Goal: Information Seeking & Learning: Learn about a topic

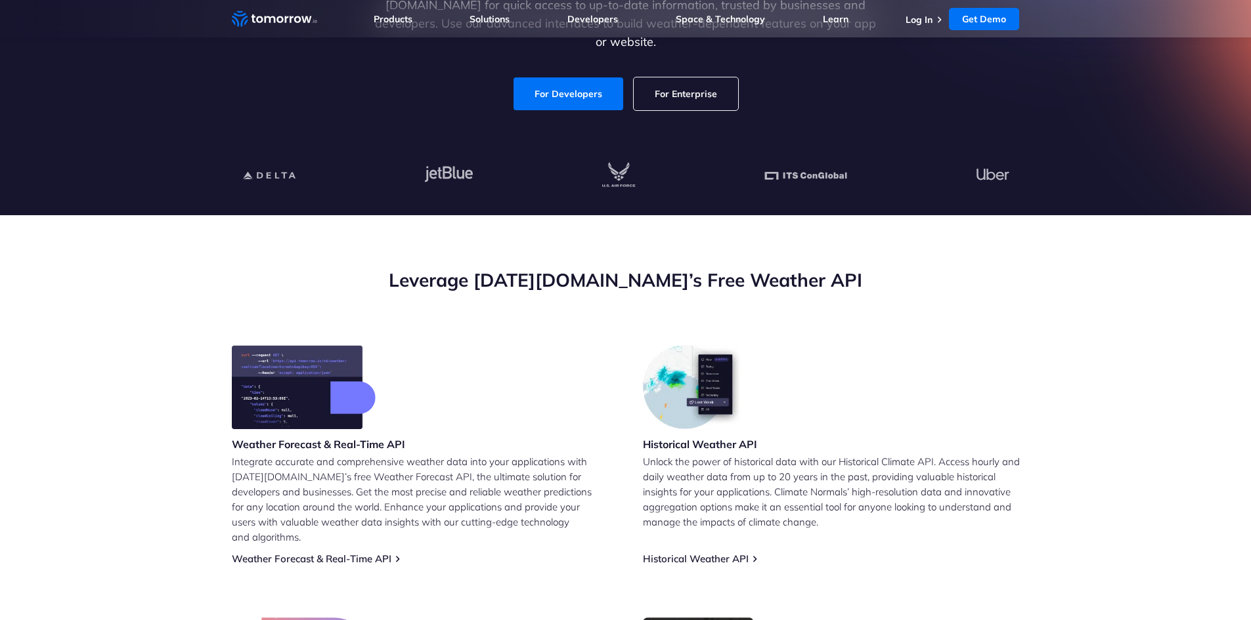
scroll to position [263, 0]
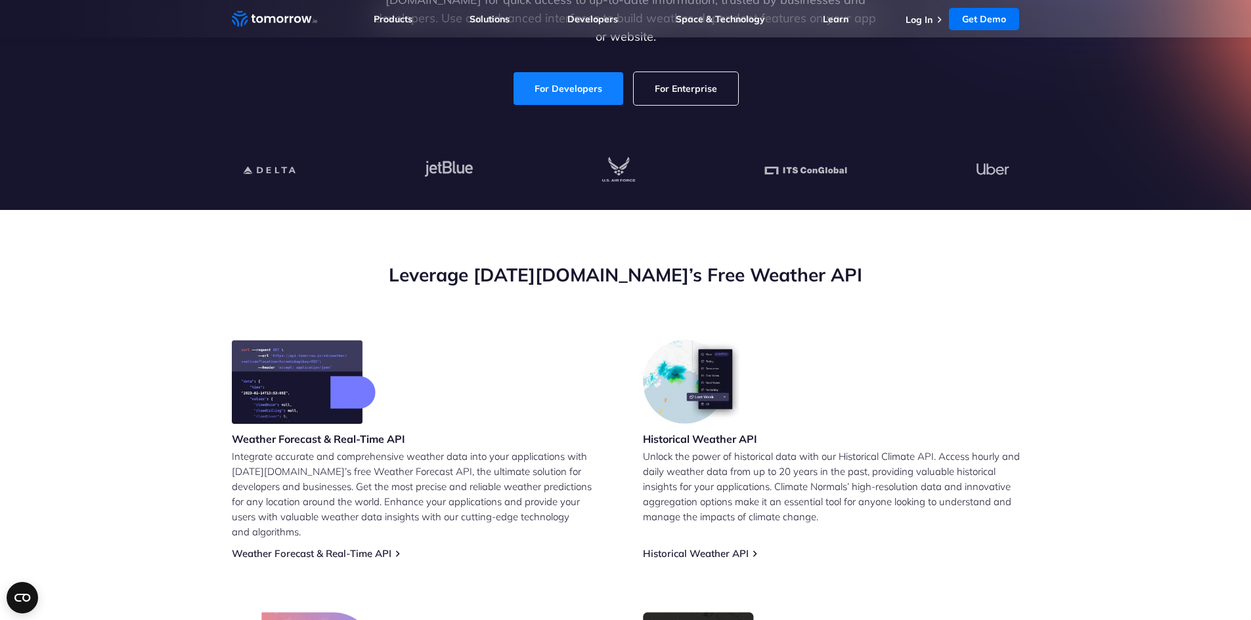
click at [588, 78] on link "For Developers" at bounding box center [568, 88] width 110 height 33
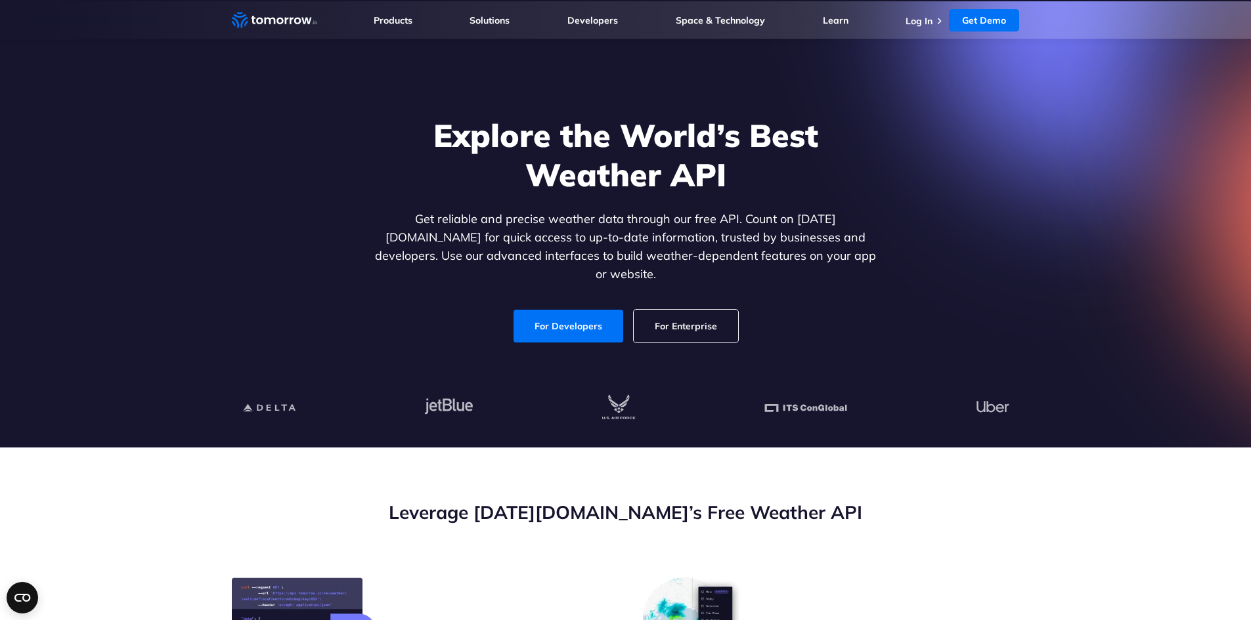
scroll to position [0, 0]
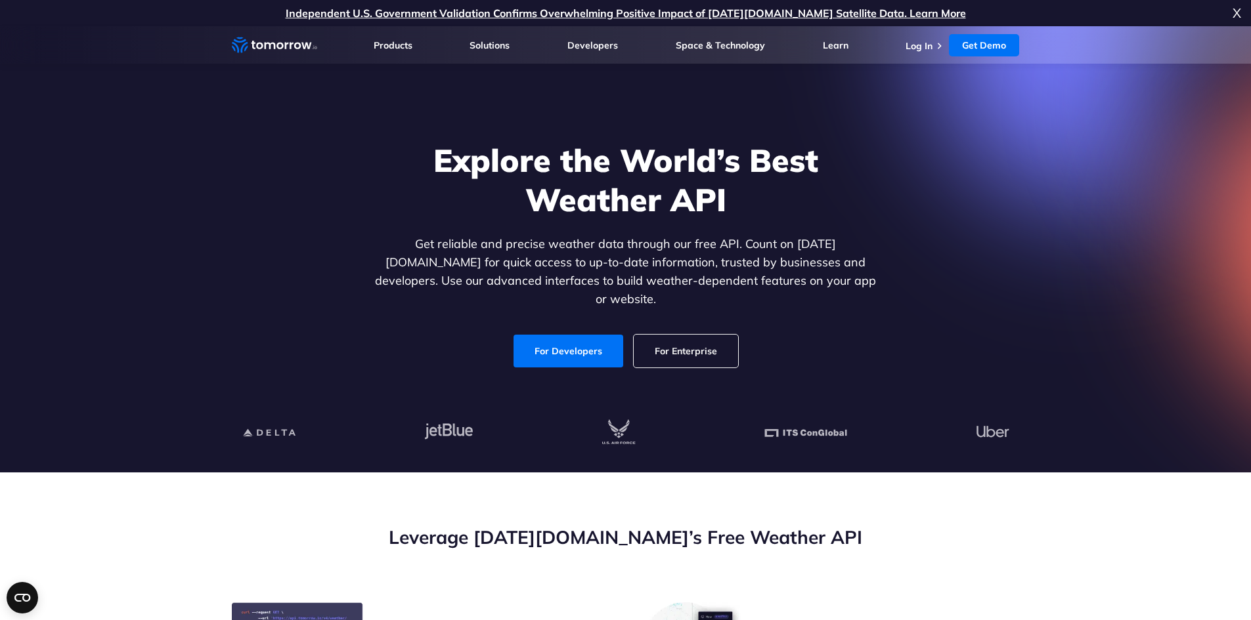
click at [259, 41] on icon "Weather Intelligence Solutions" at bounding box center [274, 45] width 85 height 16
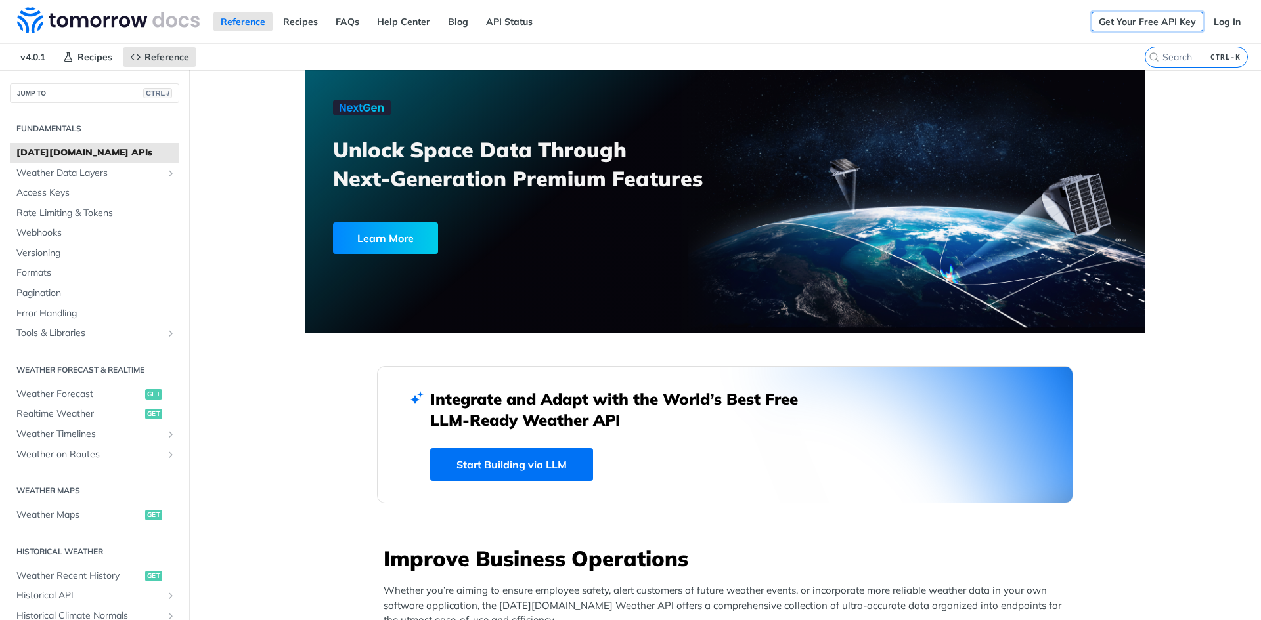
click at [1118, 17] on link "Get Your Free API Key" at bounding box center [1147, 22] width 112 height 20
click at [41, 12] on img at bounding box center [108, 20] width 183 height 26
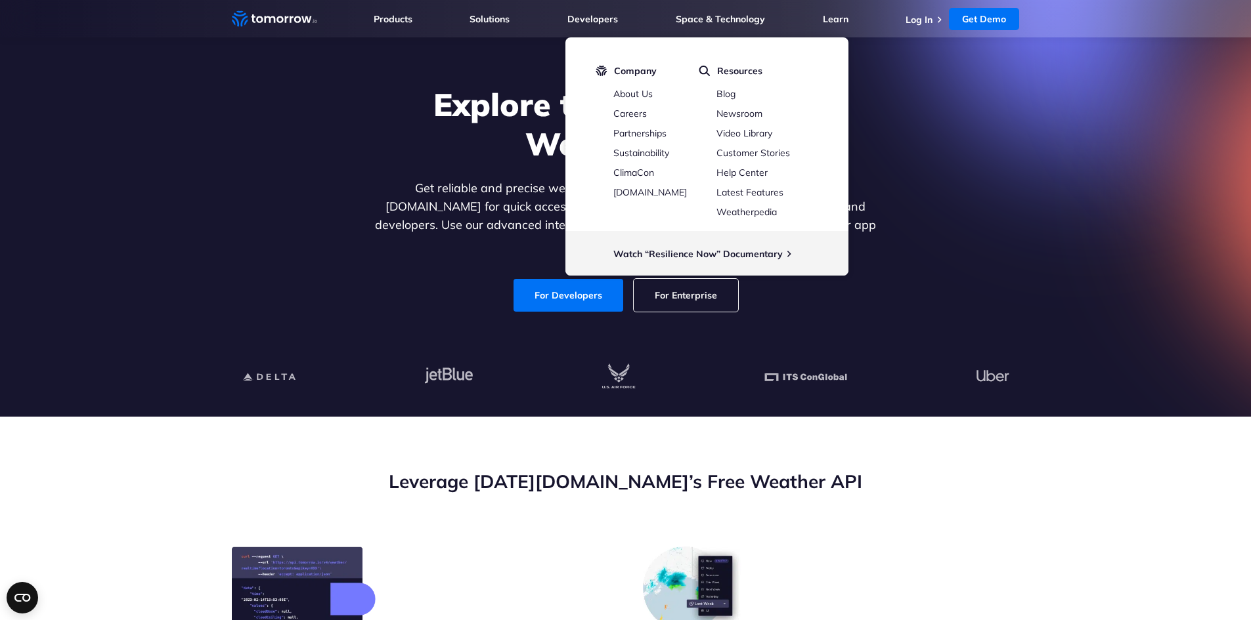
scroll to position [197, 0]
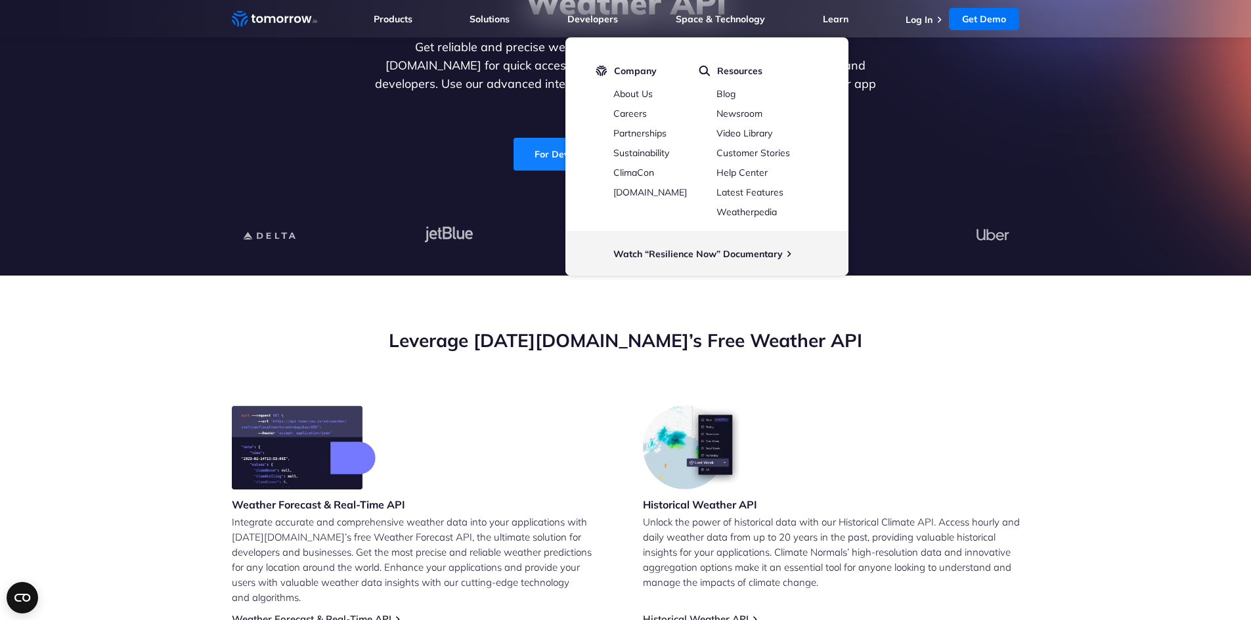
click at [519, 138] on link "For Developers" at bounding box center [568, 154] width 110 height 33
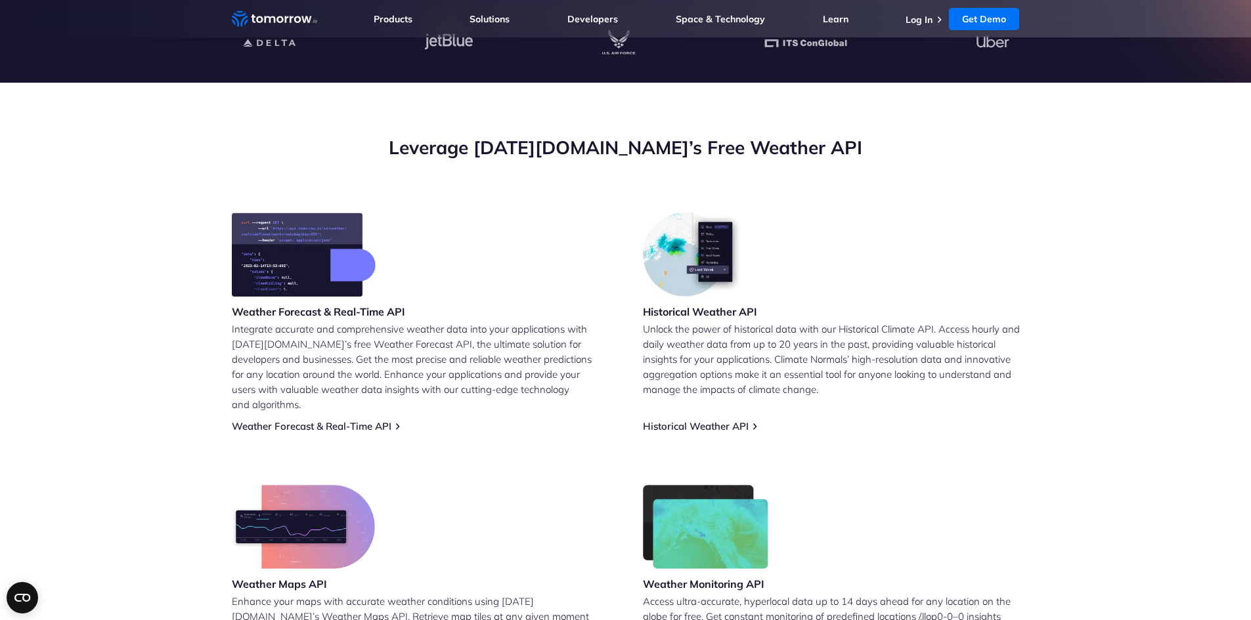
scroll to position [394, 0]
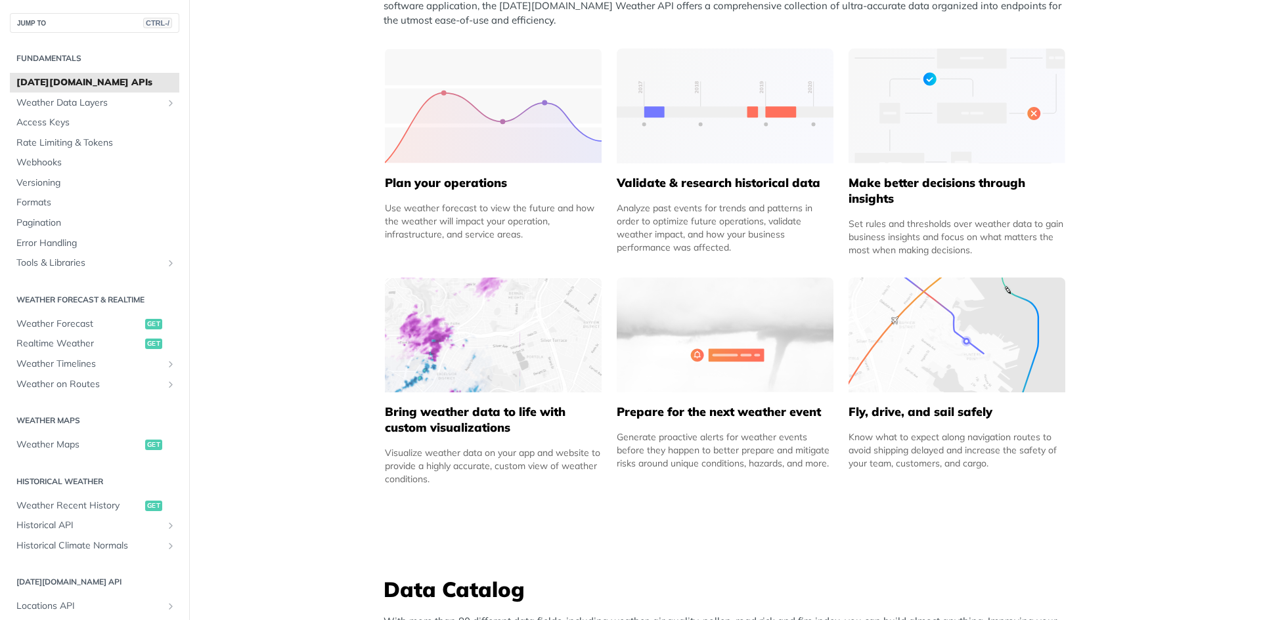
scroll to position [591, 0]
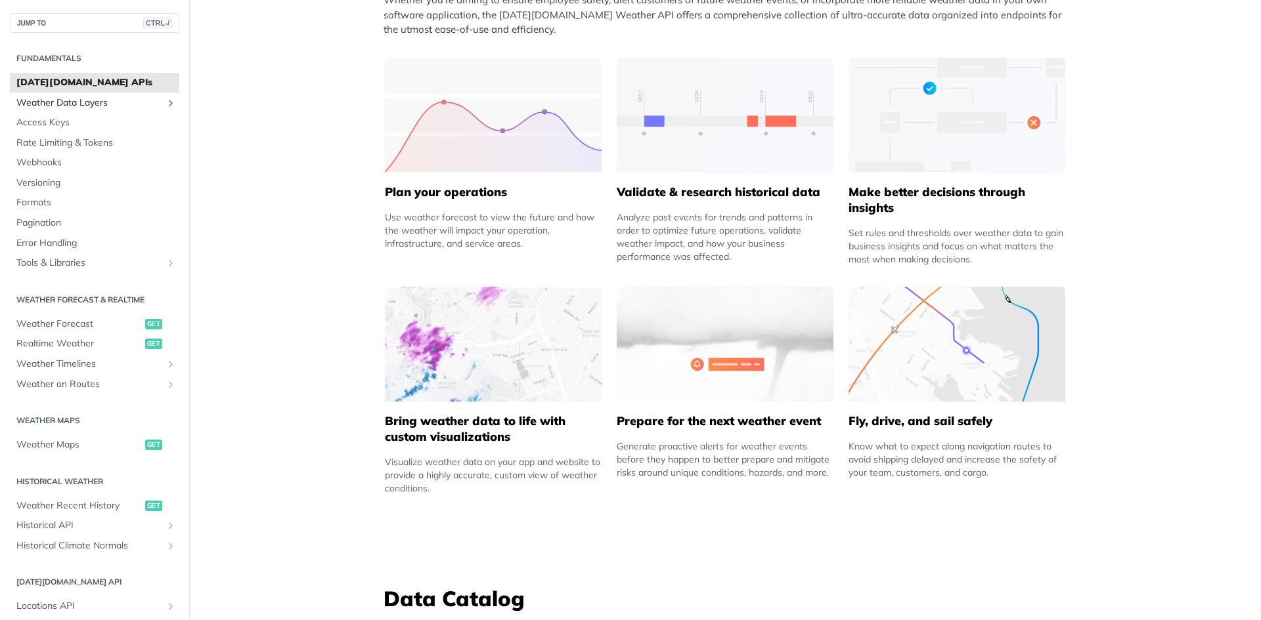
click at [106, 99] on span "Weather Data Layers" at bounding box center [89, 103] width 146 height 13
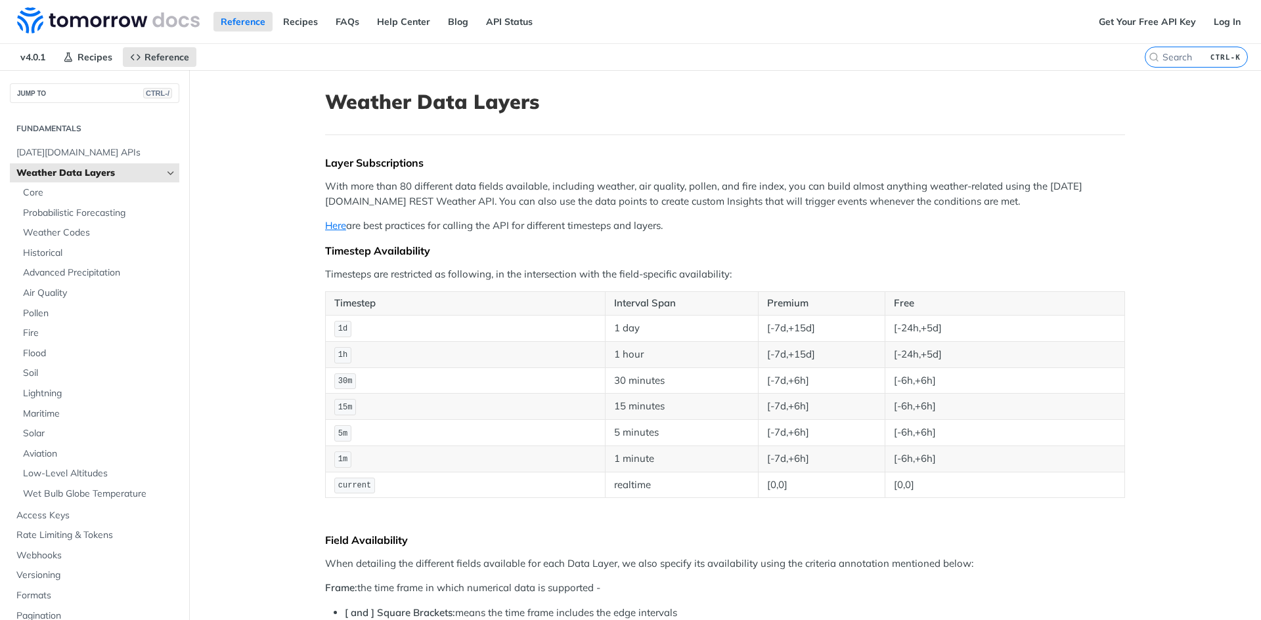
click at [165, 171] on icon "Hide subpages for Weather Data Layers" at bounding box center [170, 173] width 11 height 11
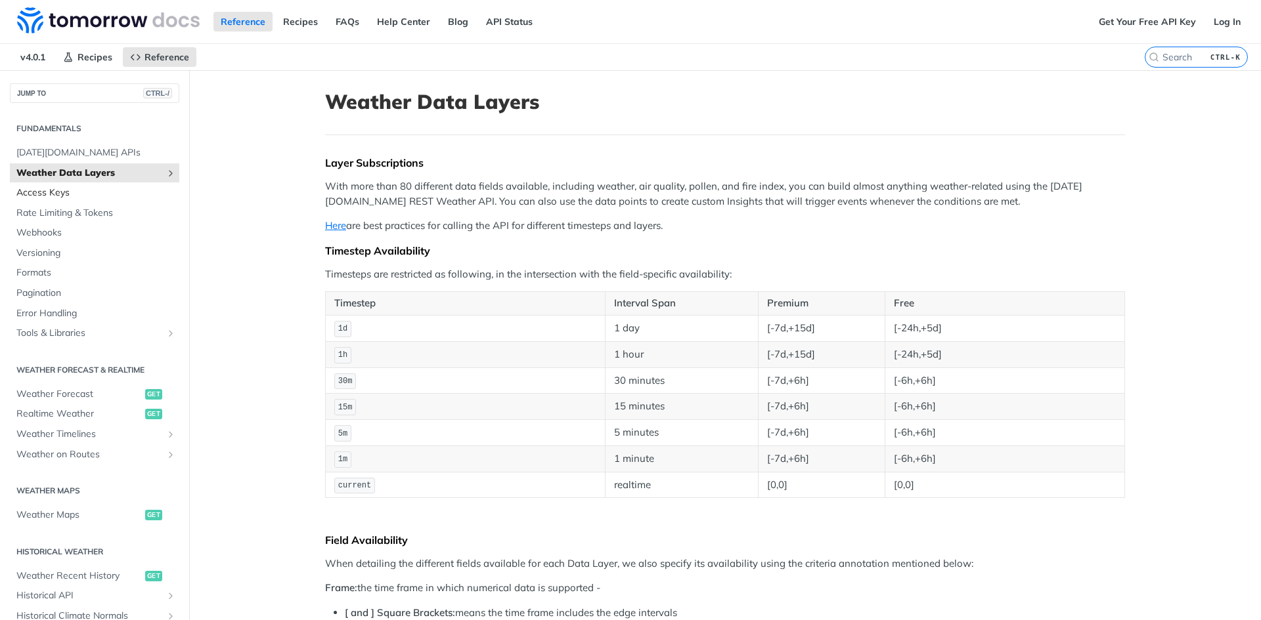
click at [98, 196] on span "Access Keys" at bounding box center [96, 192] width 160 height 13
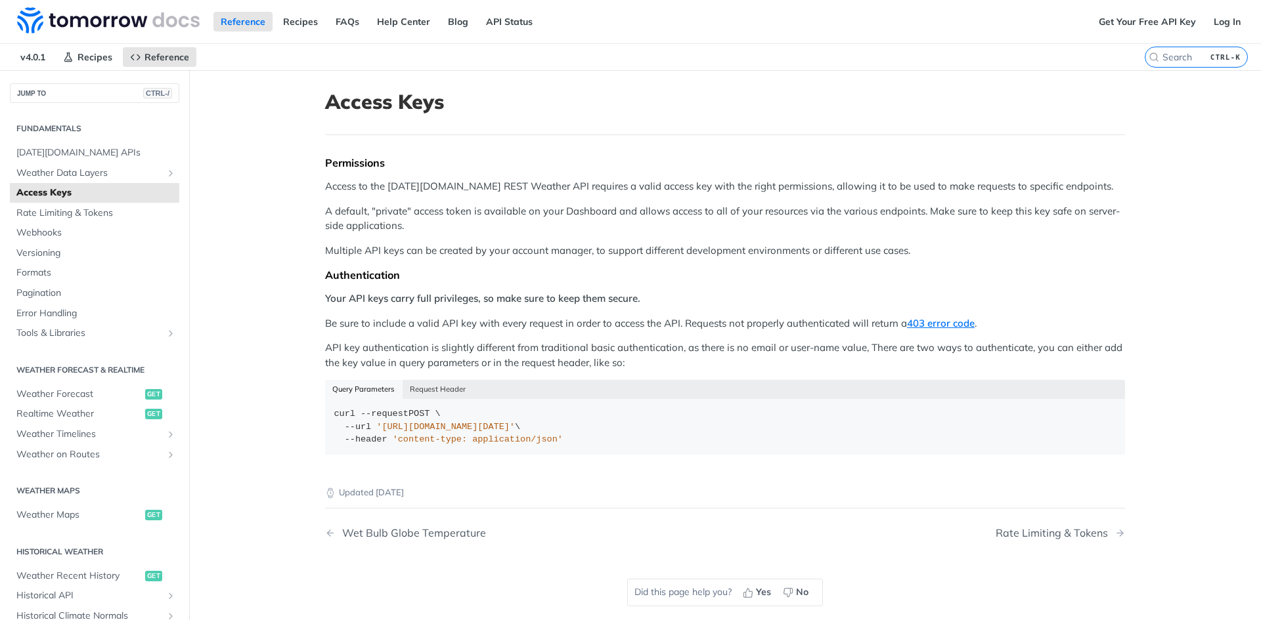
click at [520, 186] on p "Access to the Tomorrow.io REST Weather API requires a valid access key with the…" at bounding box center [725, 186] width 800 height 15
click at [561, 181] on p "Access to the Tomorrow.io REST Weather API requires a valid access key with the…" at bounding box center [725, 186] width 800 height 15
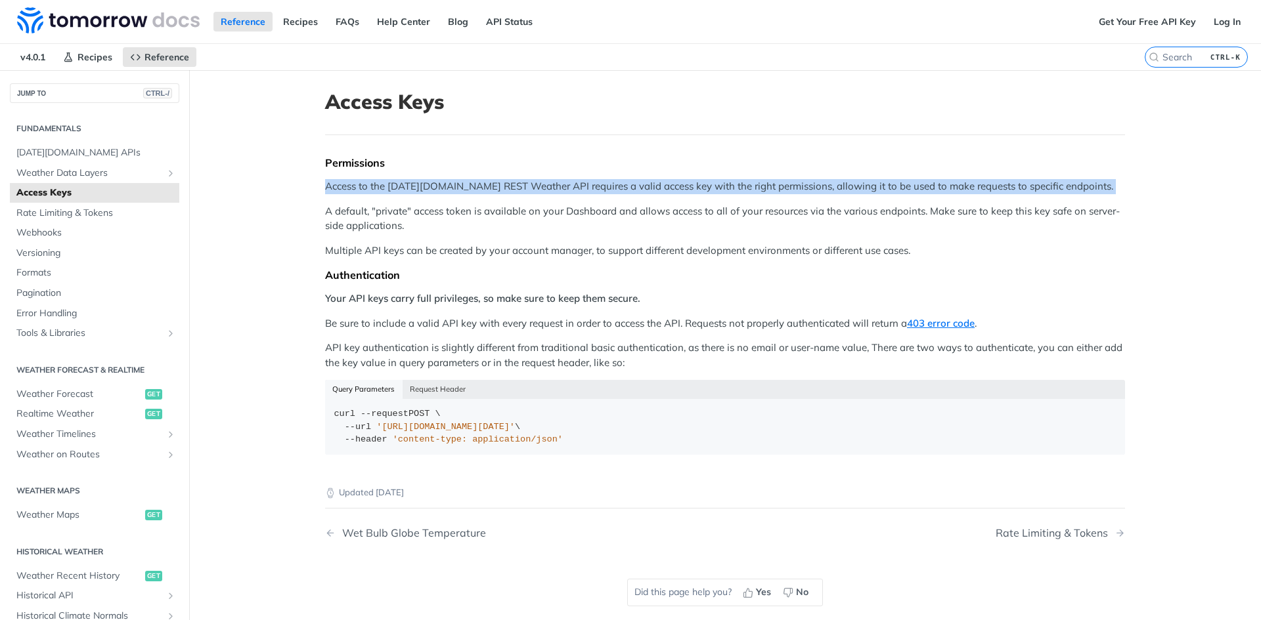
click at [561, 181] on p "Access to the Tomorrow.io REST Weather API requires a valid access key with the…" at bounding box center [725, 186] width 800 height 15
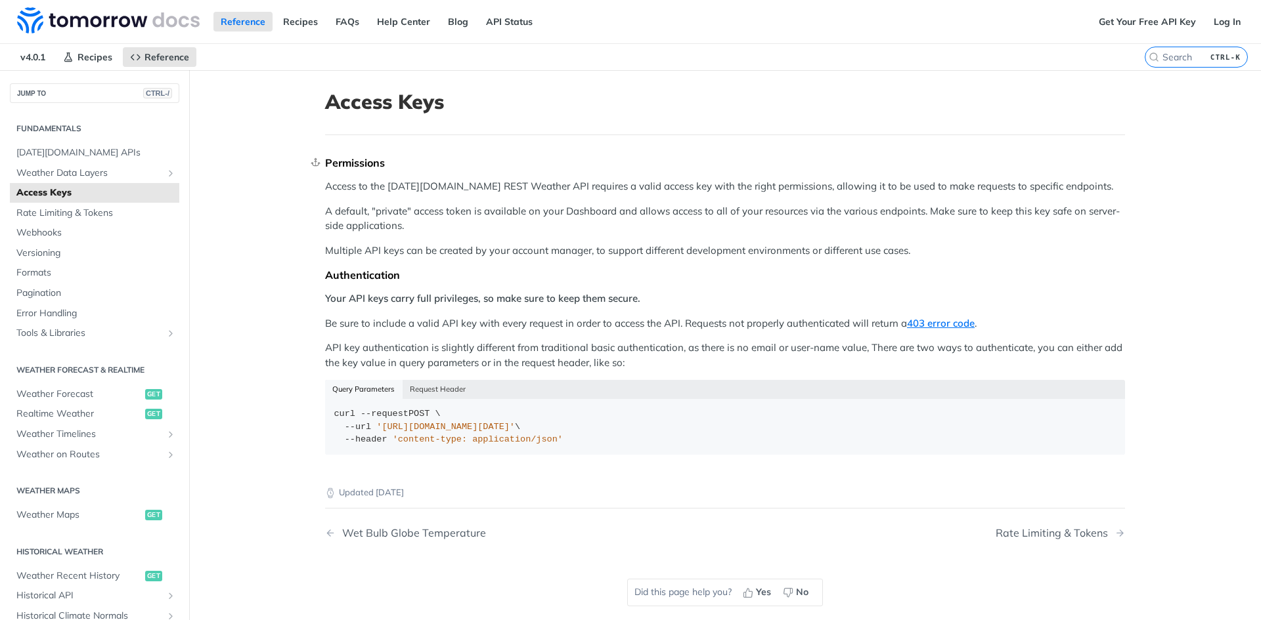
click at [628, 165] on div "Permissions" at bounding box center [725, 162] width 800 height 13
click at [432, 391] on button "Request Header" at bounding box center [437, 389] width 71 height 18
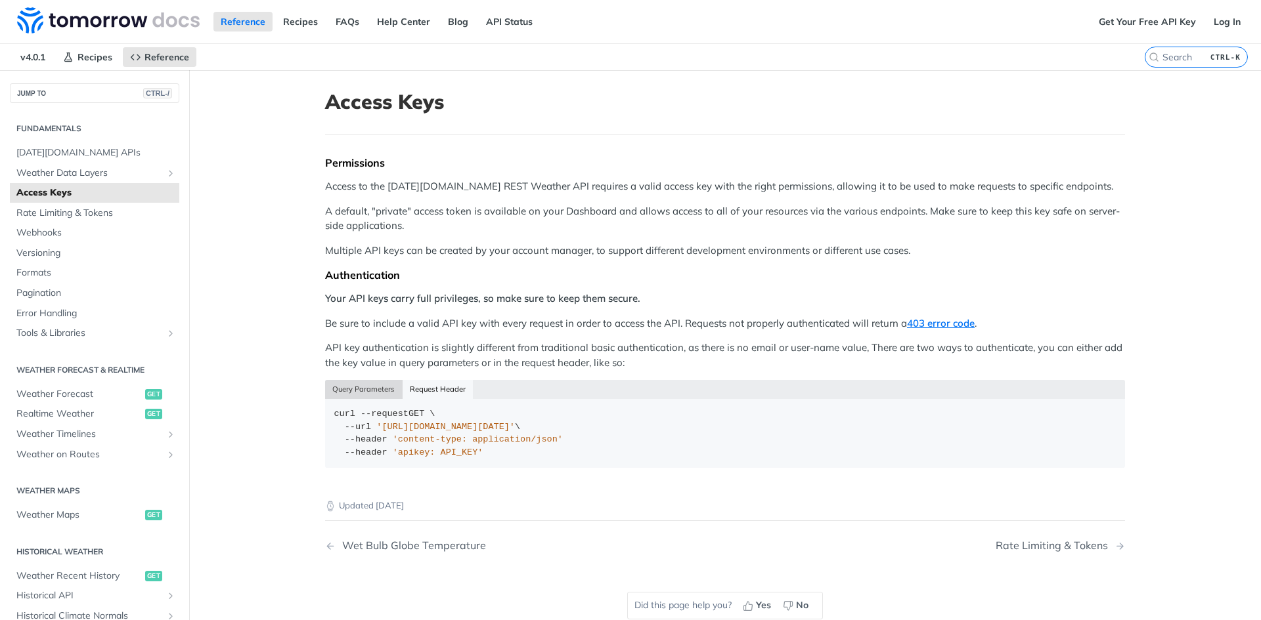
click at [358, 391] on button "Query Parameters" at bounding box center [363, 389] width 77 height 18
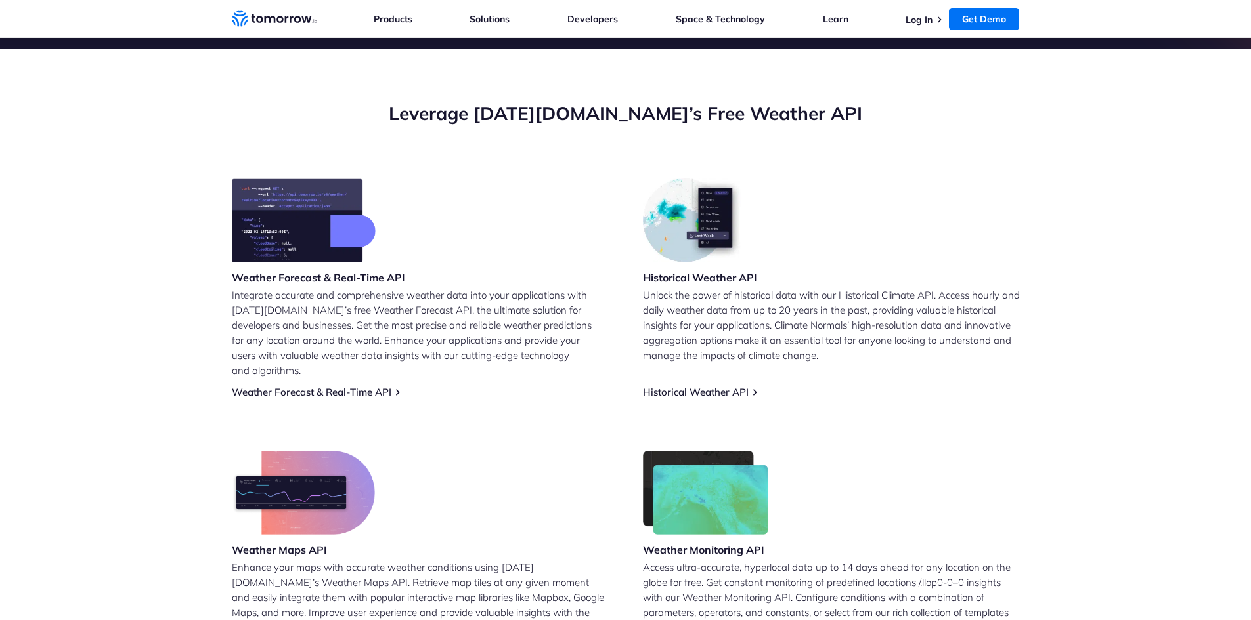
scroll to position [393, 0]
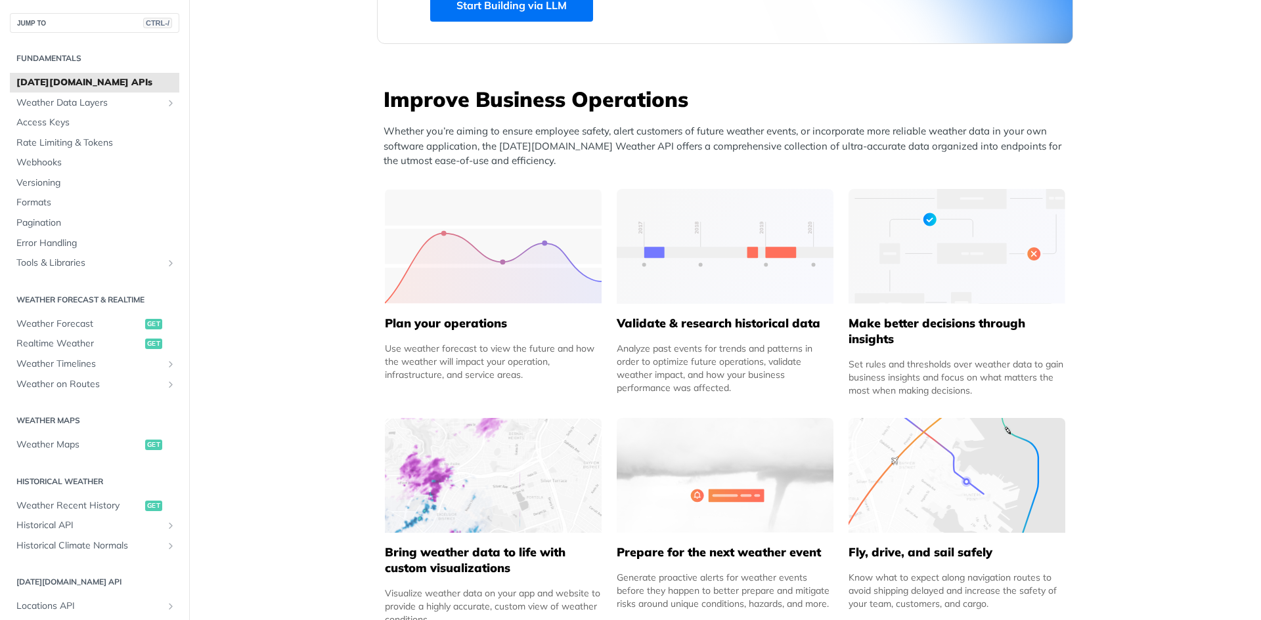
scroll to position [919, 0]
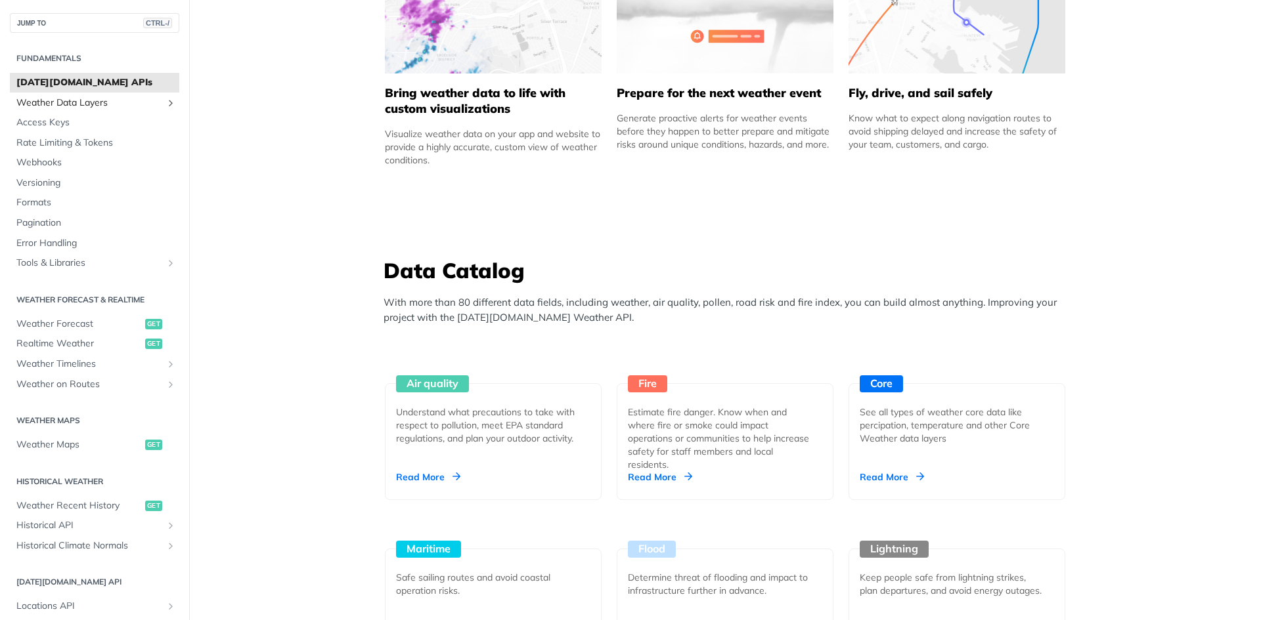
click at [152, 97] on span "Weather Data Layers" at bounding box center [89, 103] width 146 height 13
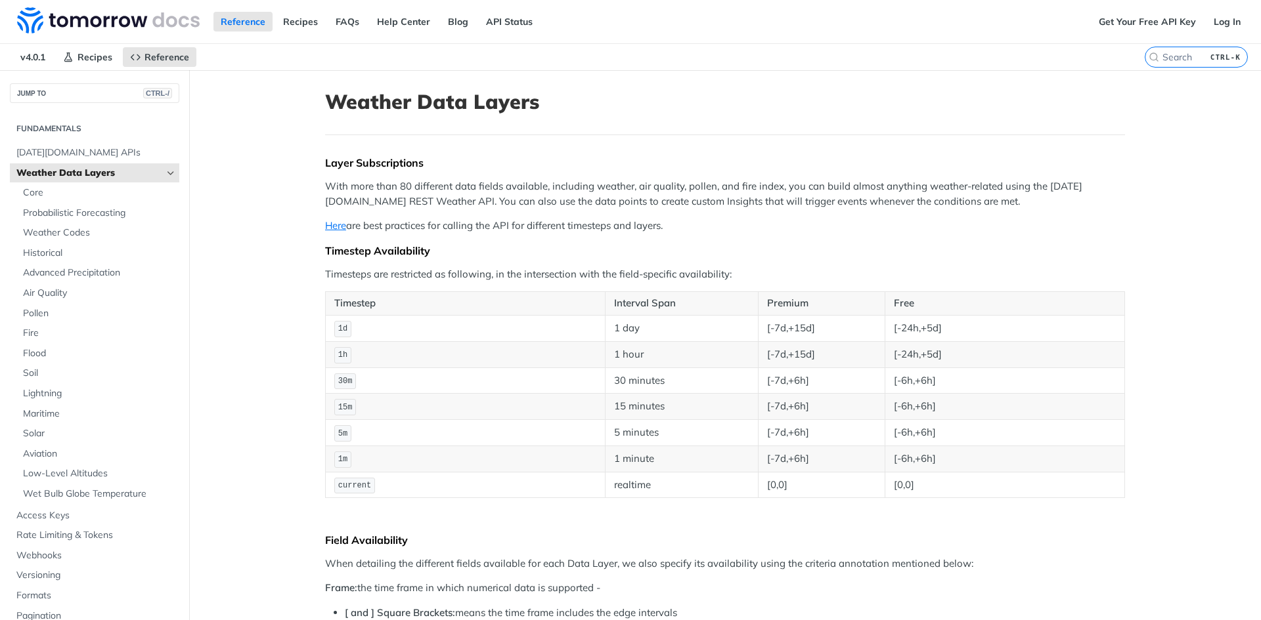
click at [165, 173] on icon "Hide subpages for Weather Data Layers" at bounding box center [170, 173] width 11 height 11
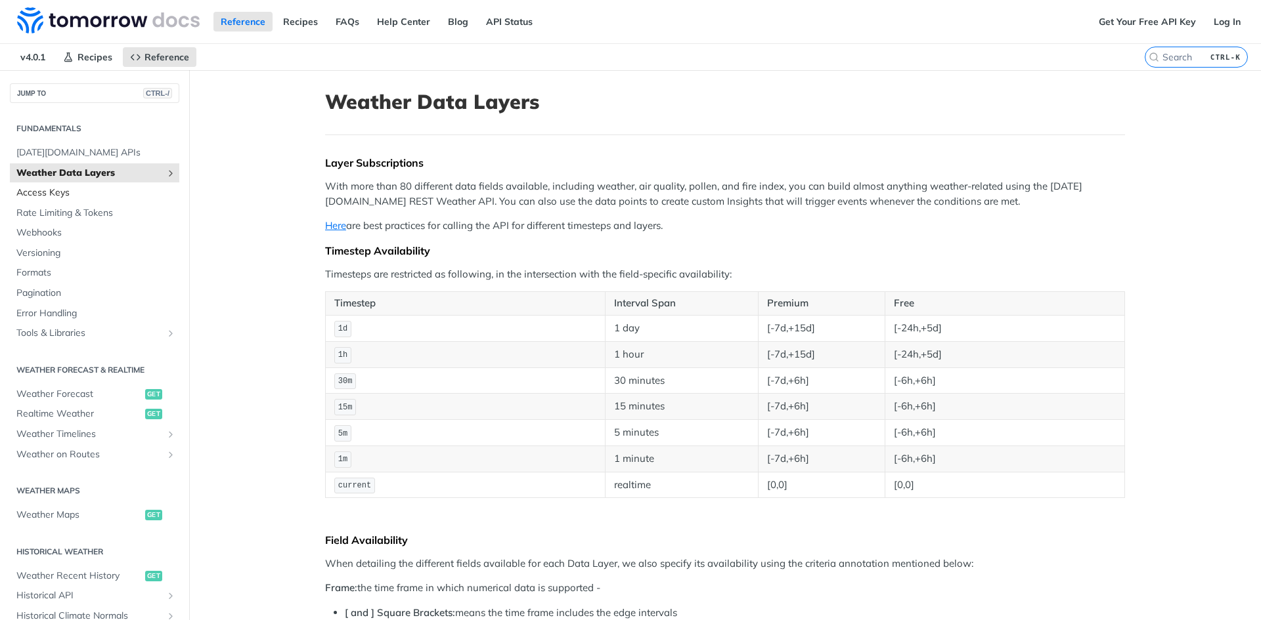
click at [66, 192] on span "Access Keys" at bounding box center [96, 192] width 160 height 13
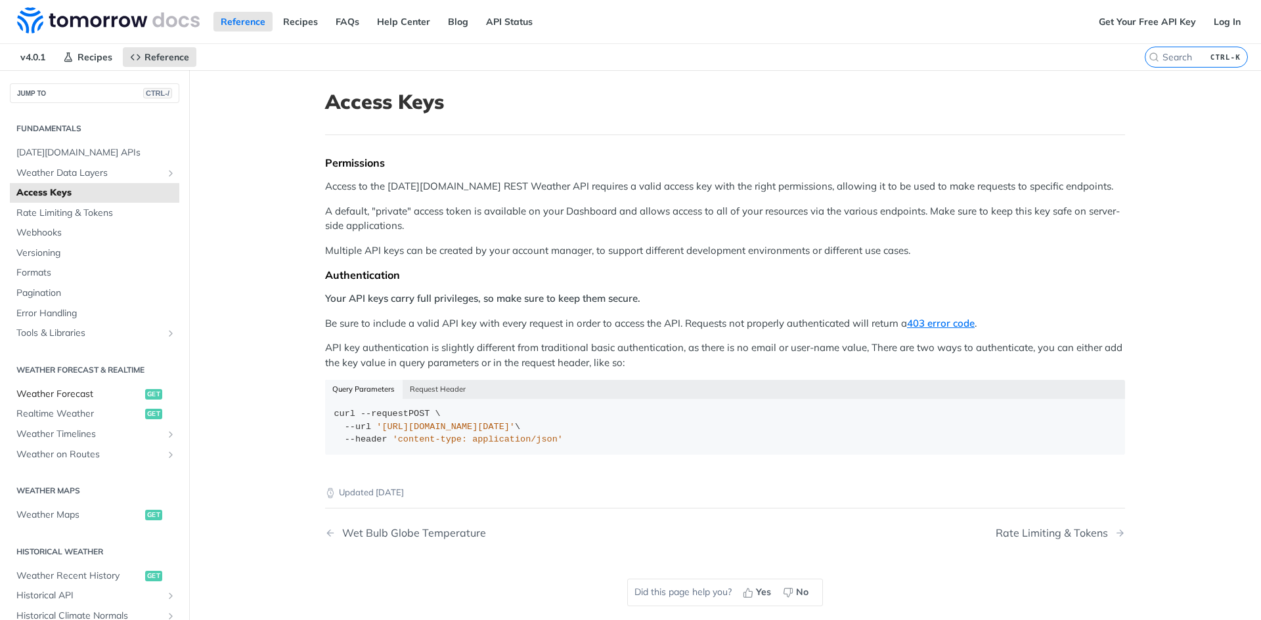
click at [76, 395] on span "Weather Forecast" at bounding box center [78, 394] width 125 height 13
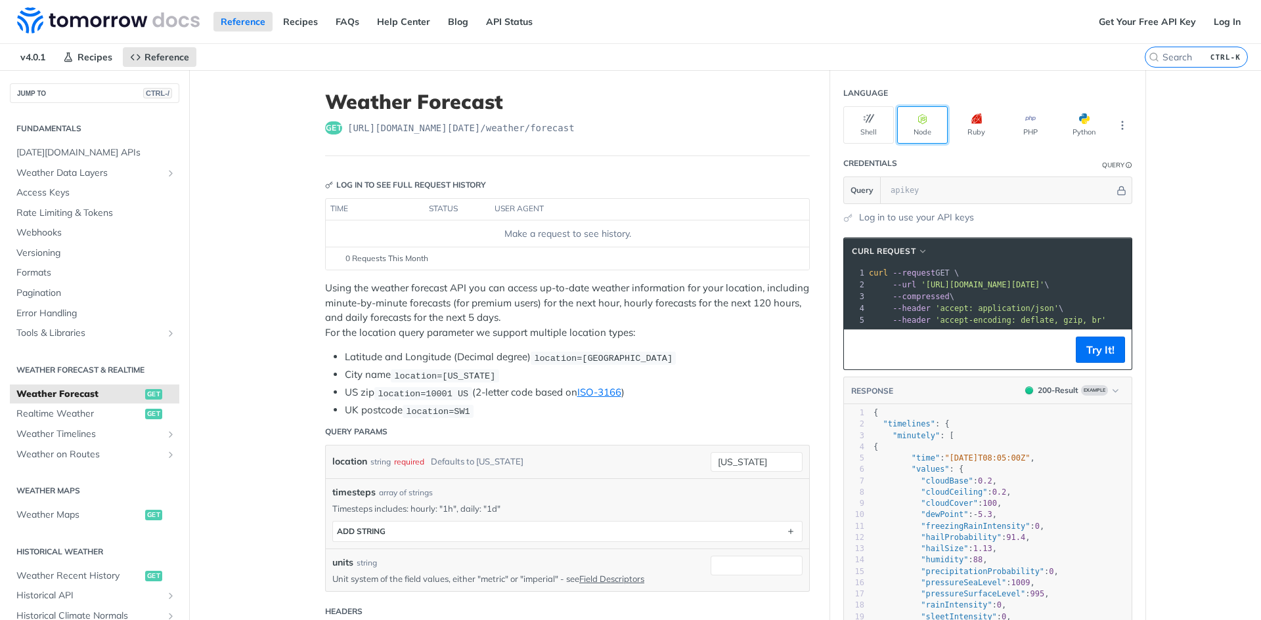
click at [900, 118] on button "Node" at bounding box center [922, 124] width 51 height 37
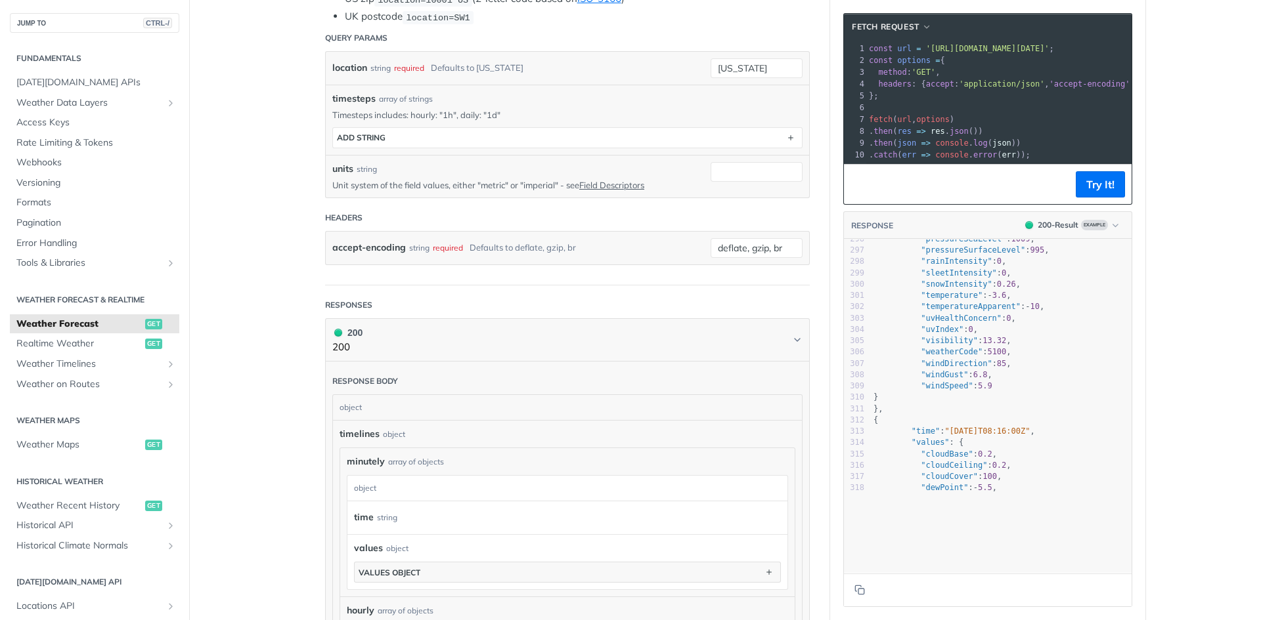
scroll to position [3177, 0]
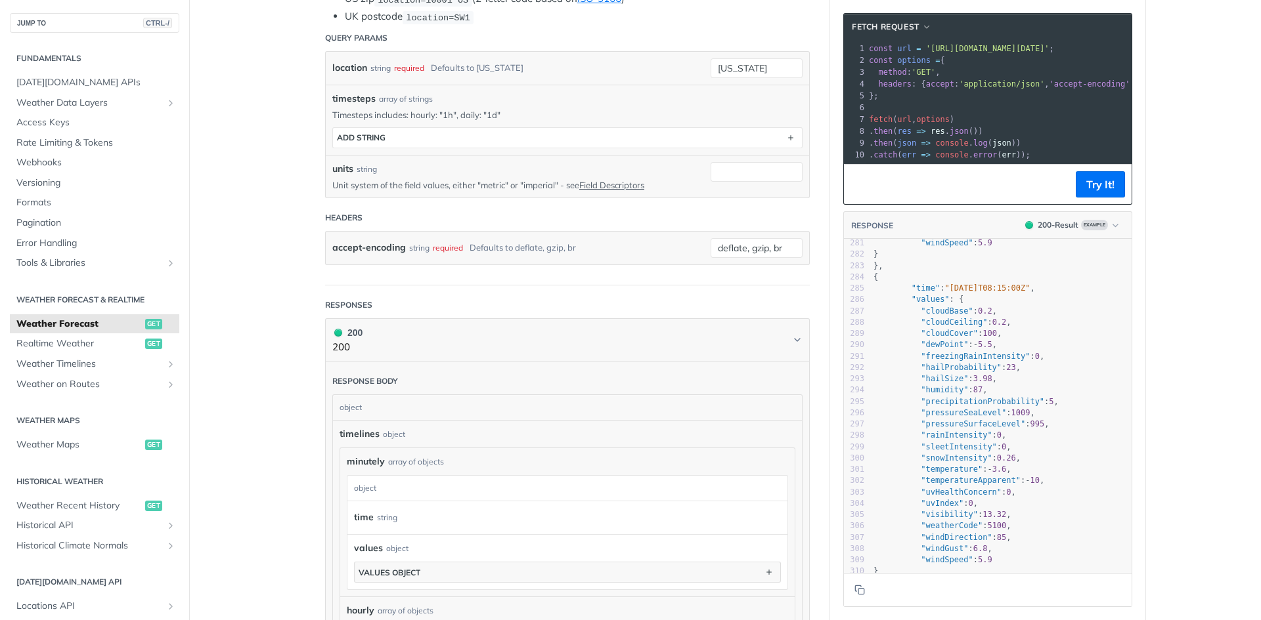
drag, startPoint x: 1126, startPoint y: 265, endPoint x: 1121, endPoint y: 276, distance: 12.7
click at [1131, 276] on div at bounding box center [1131, 407] width 1 height 334
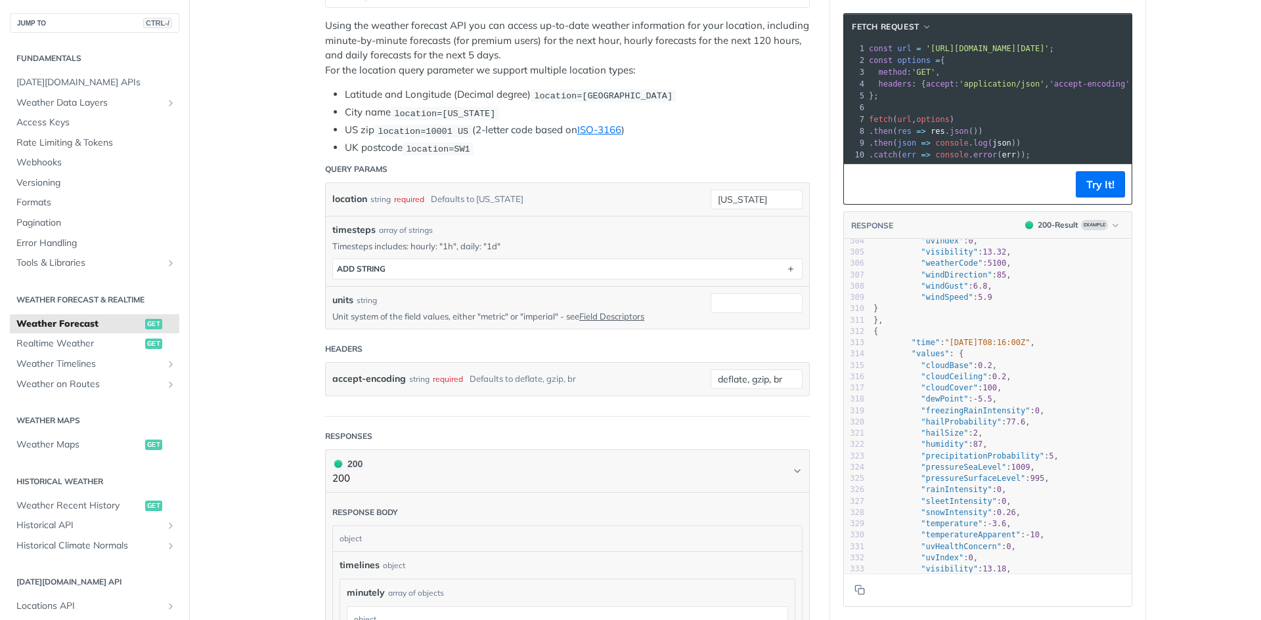
click at [61, 58] on h2 "Fundamentals" at bounding box center [94, 59] width 169 height 12
click at [67, 87] on span "[DATE][DOMAIN_NAME] APIs" at bounding box center [96, 82] width 160 height 13
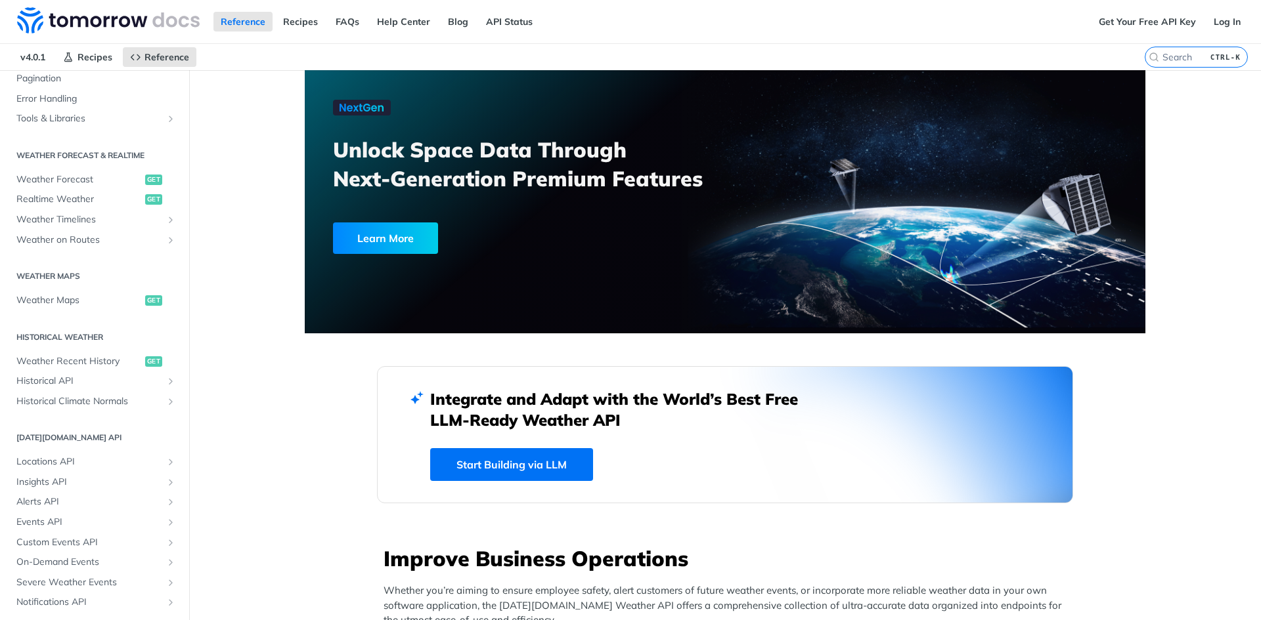
scroll to position [252, 0]
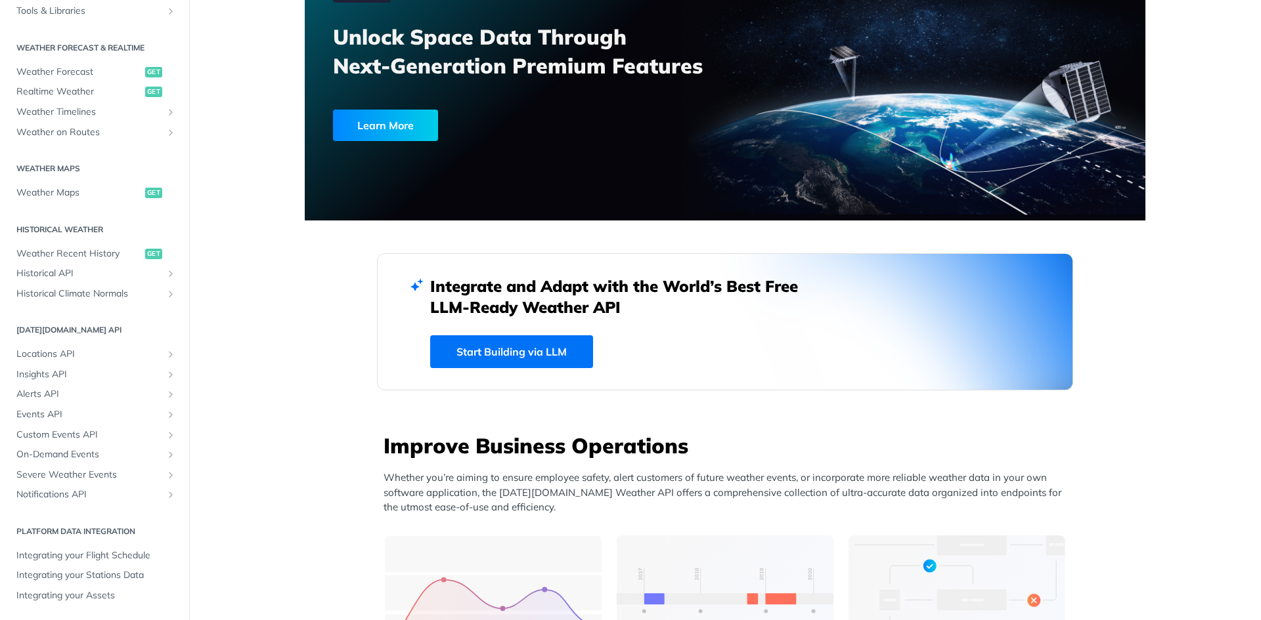
scroll to position [0, 0]
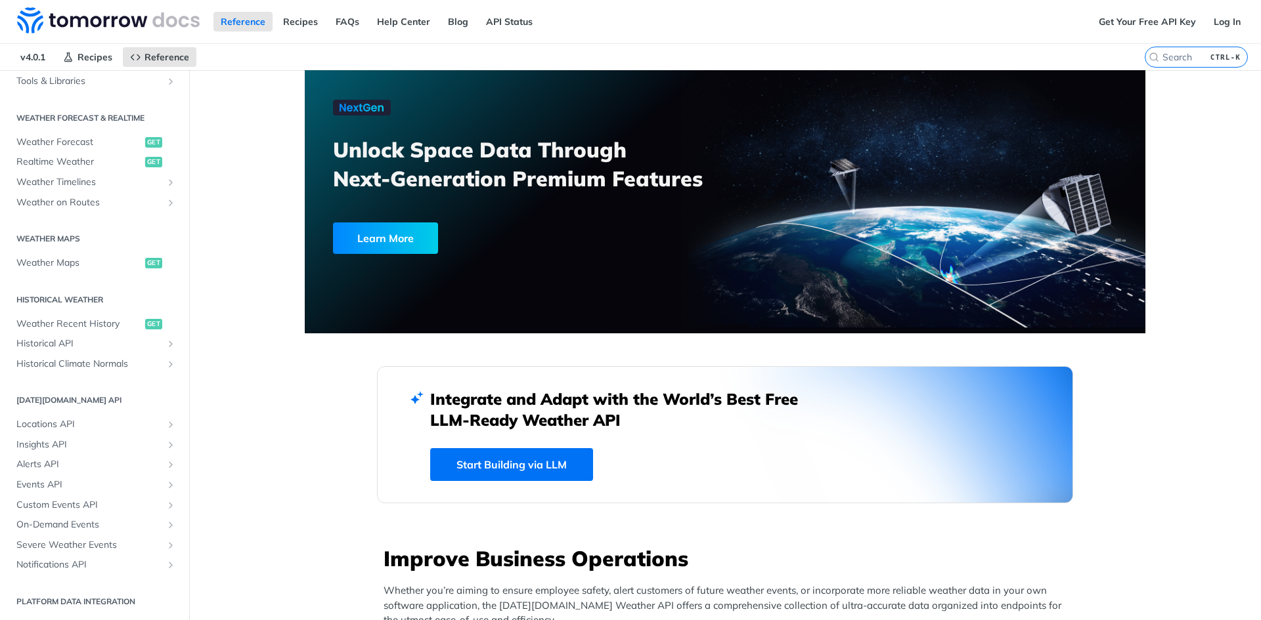
drag, startPoint x: 255, startPoint y: 116, endPoint x: 263, endPoint y: 73, distance: 44.0
drag, startPoint x: 325, startPoint y: 76, endPoint x: 291, endPoint y: 106, distance: 45.6
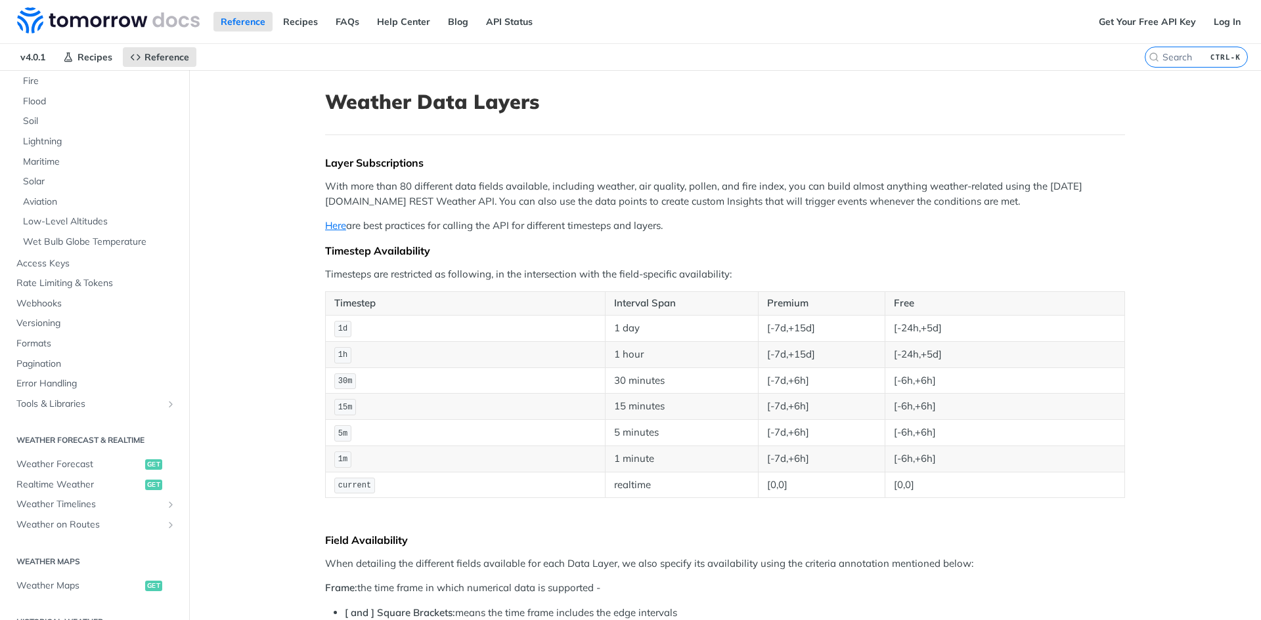
scroll to position [575, 0]
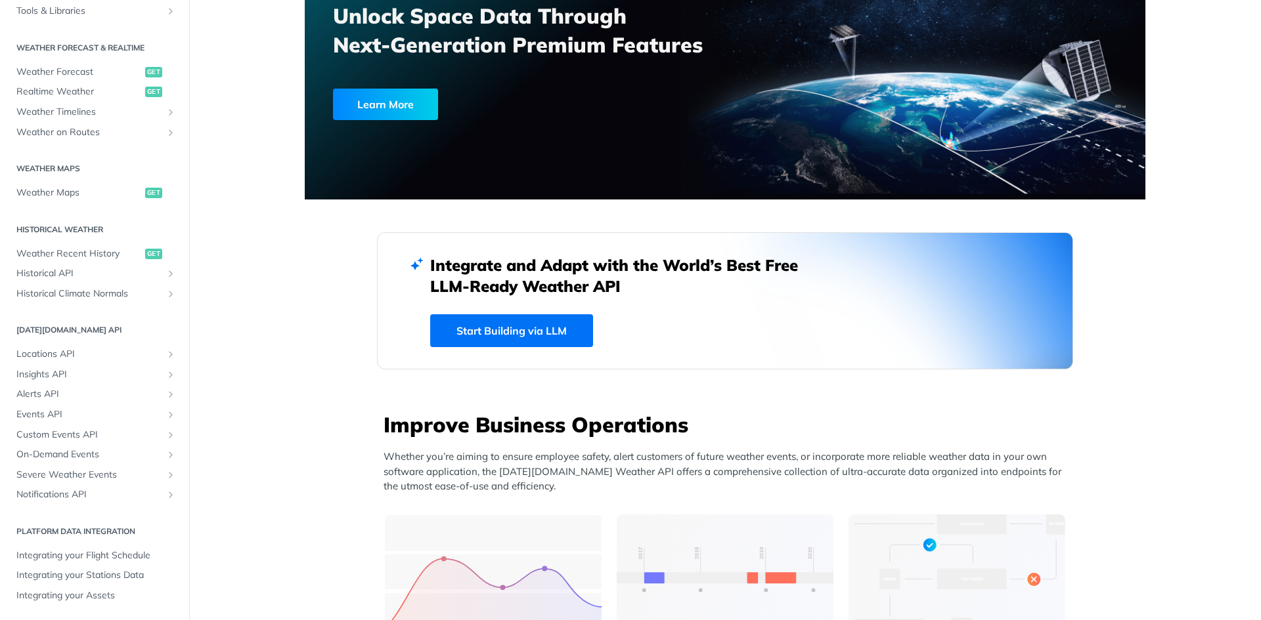
scroll to position [460, 0]
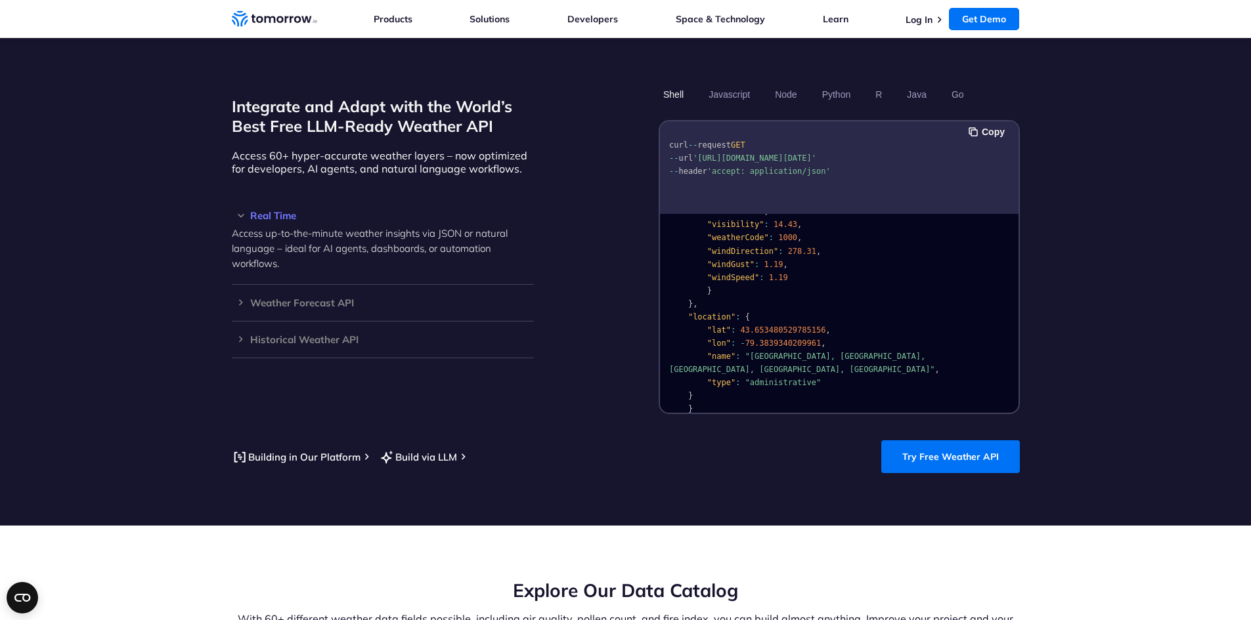
scroll to position [1079, 0]
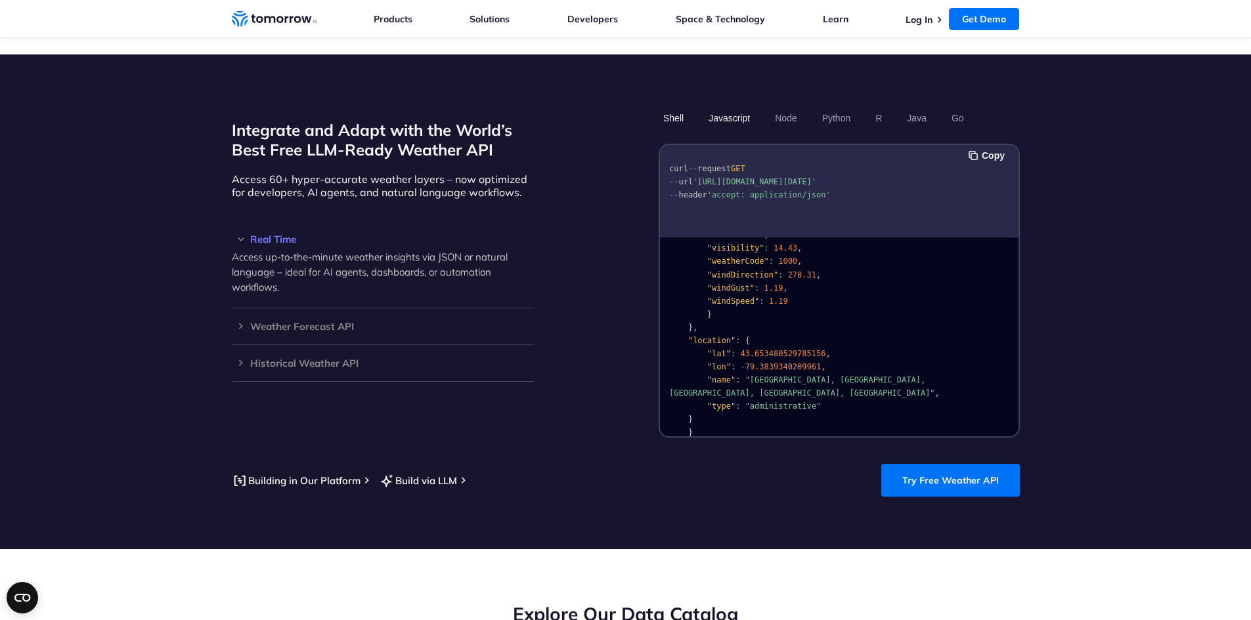
click at [713, 107] on button "Javascript" at bounding box center [729, 118] width 51 height 22
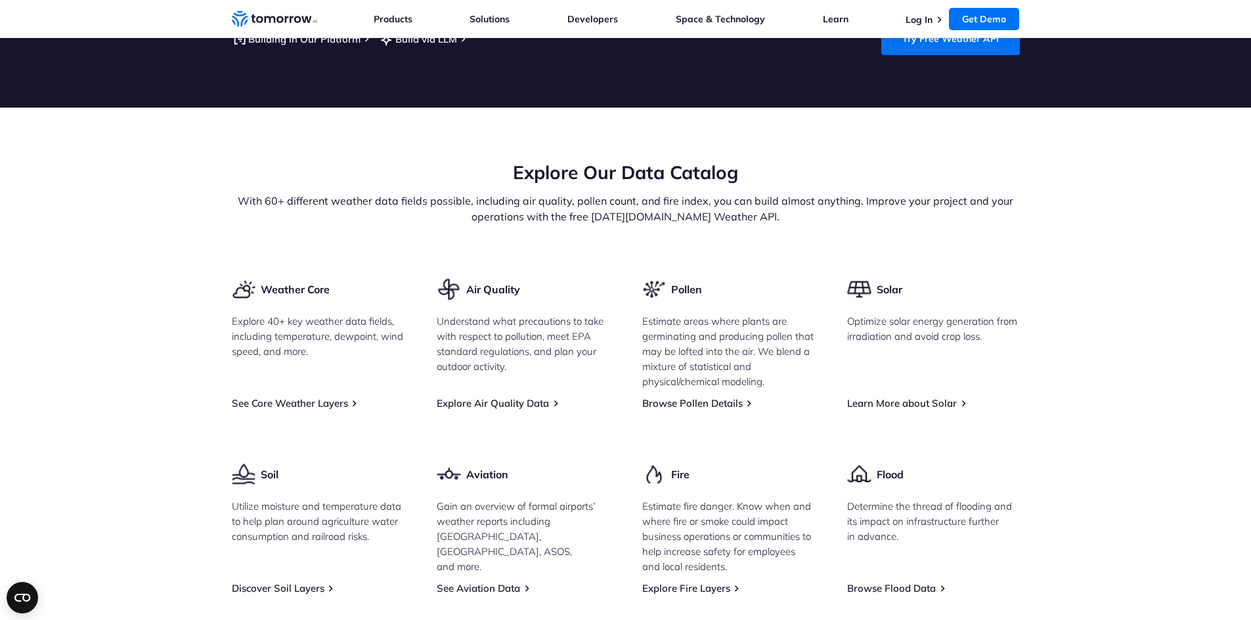
scroll to position [1604, 0]
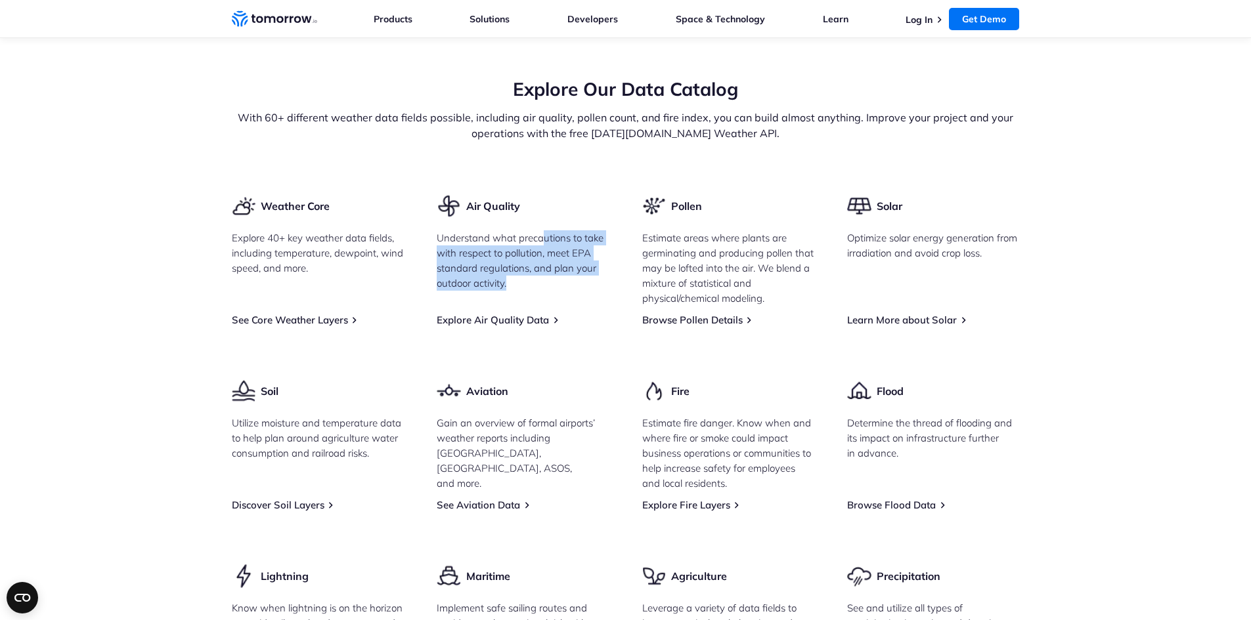
drag, startPoint x: 542, startPoint y: 222, endPoint x: 583, endPoint y: 289, distance: 78.4
click at [583, 289] on div "Air Quality Understand what precautions to take with respect to pollution, meet…" at bounding box center [523, 260] width 173 height 133
click at [573, 289] on div "Air Quality Understand what precautions to take with respect to pollution, meet…" at bounding box center [523, 260] width 173 height 133
drag, startPoint x: 531, startPoint y: 270, endPoint x: 437, endPoint y: 219, distance: 106.4
click at [437, 230] on p "Understand what precautions to take with respect to pollution, meet EPA standar…" at bounding box center [523, 260] width 173 height 60
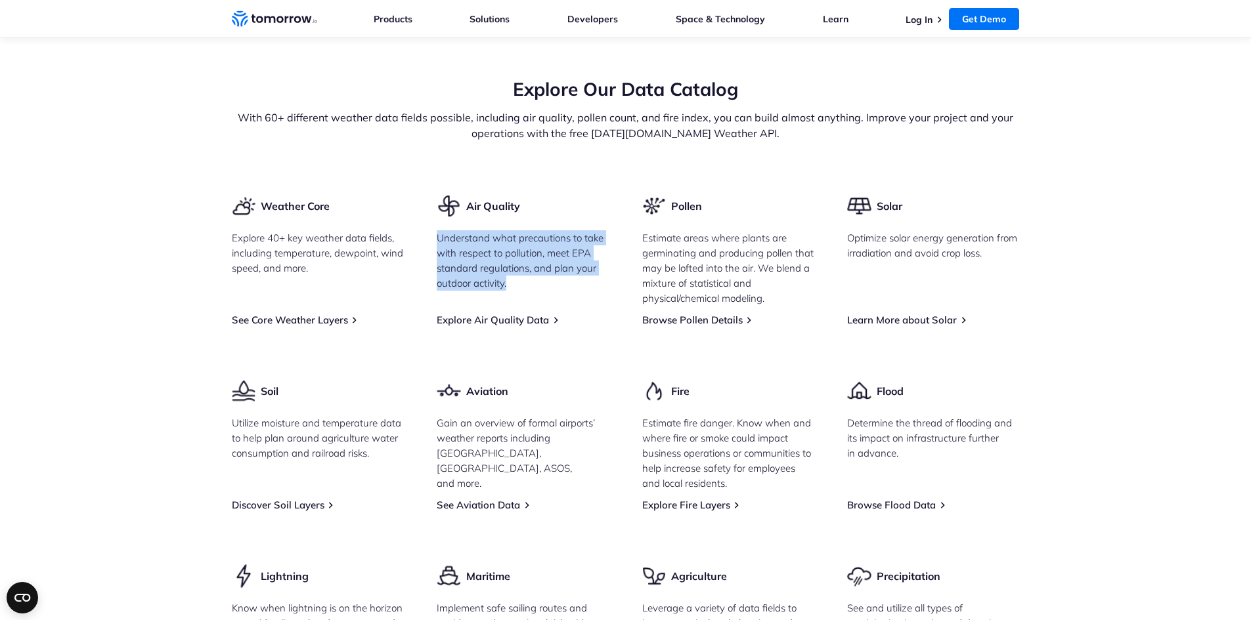
click at [557, 265] on p "Understand what precautions to take with respect to pollution, meet EPA standar…" at bounding box center [523, 260] width 173 height 60
drag, startPoint x: 532, startPoint y: 272, endPoint x: 425, endPoint y: 225, distance: 117.0
click at [425, 225] on div "Weather Core Explore 40+ key weather data fields, including temperature, dewpoi…" at bounding box center [626, 430] width 788 height 473
click at [535, 267] on p "Understand what precautions to take with respect to pollution, meet EPA standar…" at bounding box center [523, 260] width 173 height 60
drag, startPoint x: 529, startPoint y: 272, endPoint x: 431, endPoint y: 226, distance: 108.4
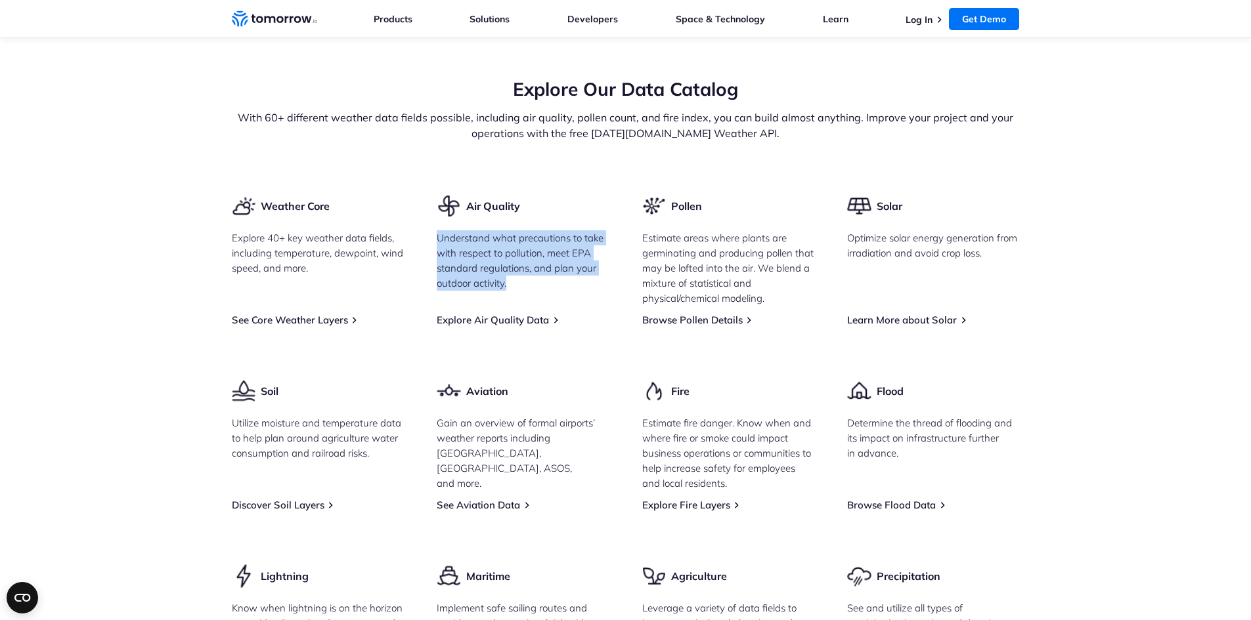
click at [429, 227] on div "Weather Core Explore 40+ key weather data fields, including temperature, dewpoi…" at bounding box center [626, 430] width 788 height 473
click at [520, 259] on p "Understand what precautions to take with respect to pollution, meet EPA standar…" at bounding box center [523, 260] width 173 height 60
drag, startPoint x: 534, startPoint y: 271, endPoint x: 435, endPoint y: 224, distance: 109.8
click at [435, 224] on div "Weather Core Explore 40+ key weather data fields, including temperature, dewpoi…" at bounding box center [626, 430] width 788 height 473
click at [536, 272] on p "Understand what precautions to take with respect to pollution, meet EPA standar…" at bounding box center [523, 260] width 173 height 60
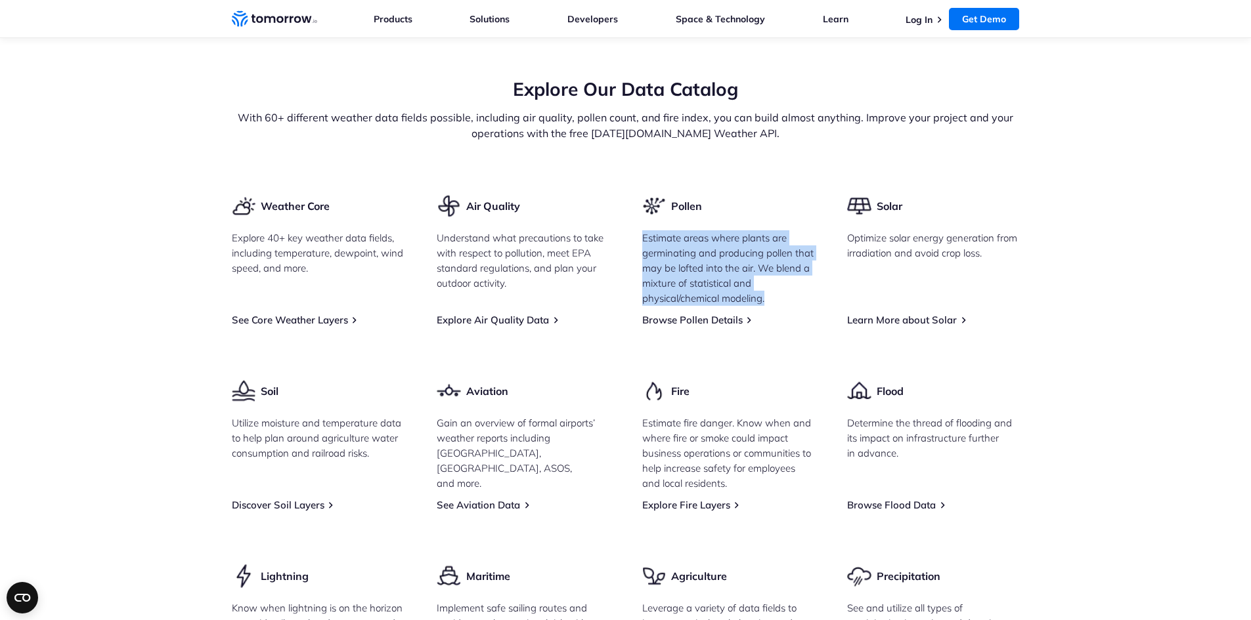
drag, startPoint x: 636, startPoint y: 223, endPoint x: 776, endPoint y: 283, distance: 152.9
click at [776, 283] on div "Weather Core Explore 40+ key weather data fields, including temperature, dewpoi…" at bounding box center [626, 430] width 788 height 473
click at [776, 284] on p "Estimate areas where plants are germinating and producing pollen that may be lo…" at bounding box center [728, 268] width 173 height 76
drag, startPoint x: 780, startPoint y: 284, endPoint x: 633, endPoint y: 228, distance: 157.5
click at [633, 228] on div "Weather Core Explore 40+ key weather data fields, including temperature, dewpoi…" at bounding box center [626, 430] width 788 height 473
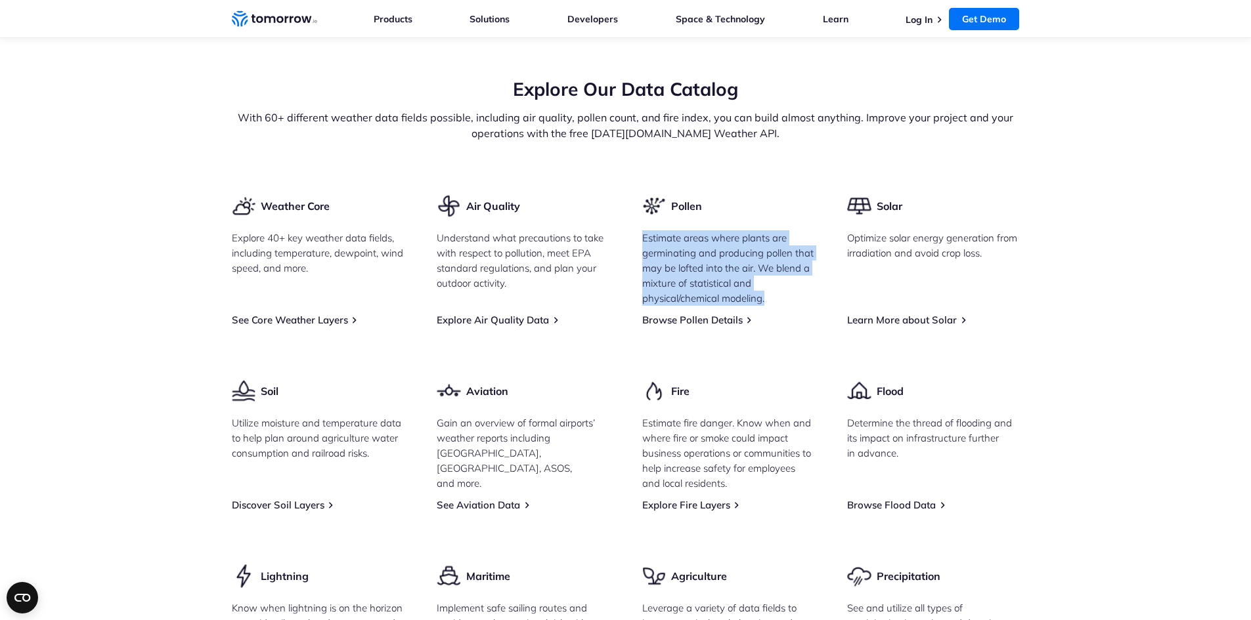
click at [648, 230] on p "Estimate areas where plants are germinating and producing pollen that may be lo…" at bounding box center [728, 268] width 173 height 76
drag, startPoint x: 639, startPoint y: 221, endPoint x: 783, endPoint y: 281, distance: 155.7
click at [783, 281] on div "Weather Core Explore 40+ key weather data fields, including temperature, dewpoi…" at bounding box center [626, 430] width 788 height 473
click at [783, 281] on p "Estimate areas where plants are germinating and producing pollen that may be lo…" at bounding box center [728, 268] width 173 height 76
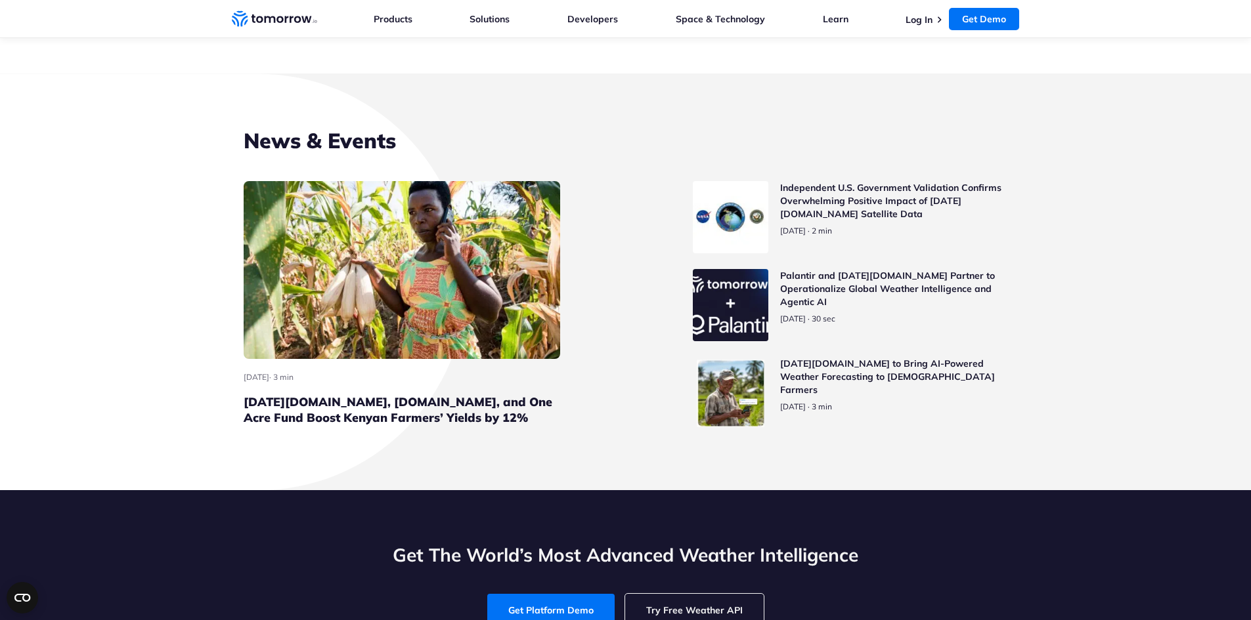
scroll to position [3049, 0]
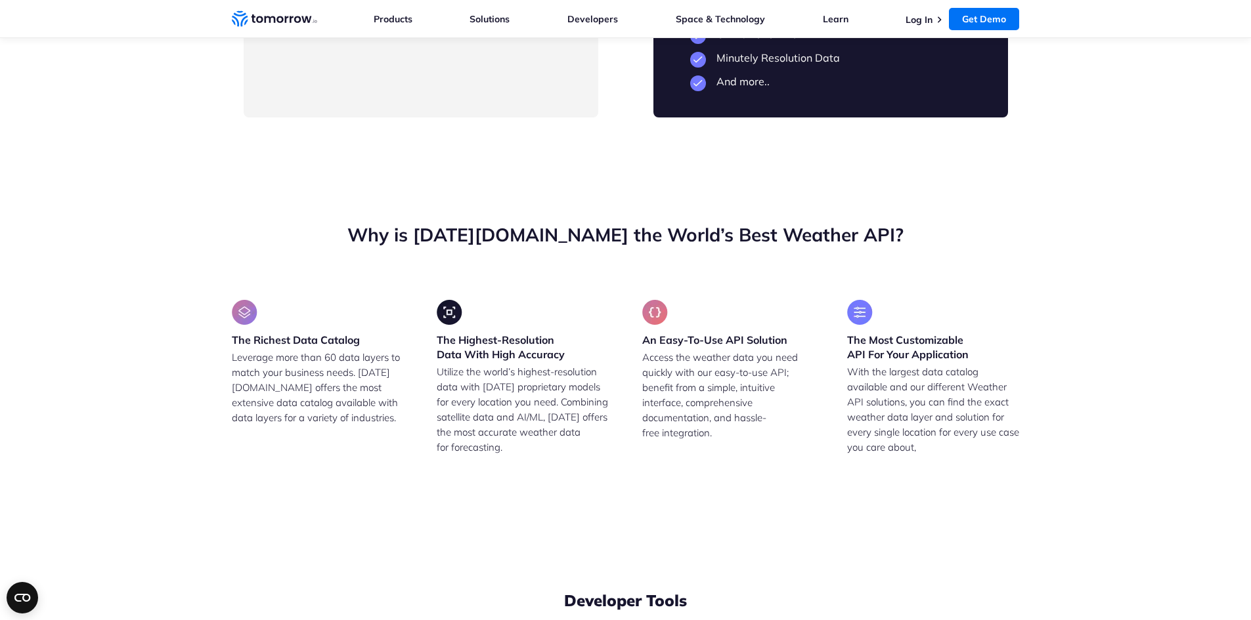
drag, startPoint x: 329, startPoint y: 287, endPoint x: 409, endPoint y: 296, distance: 80.6
drag, startPoint x: 406, startPoint y: 281, endPoint x: 302, endPoint y: 287, distance: 103.9
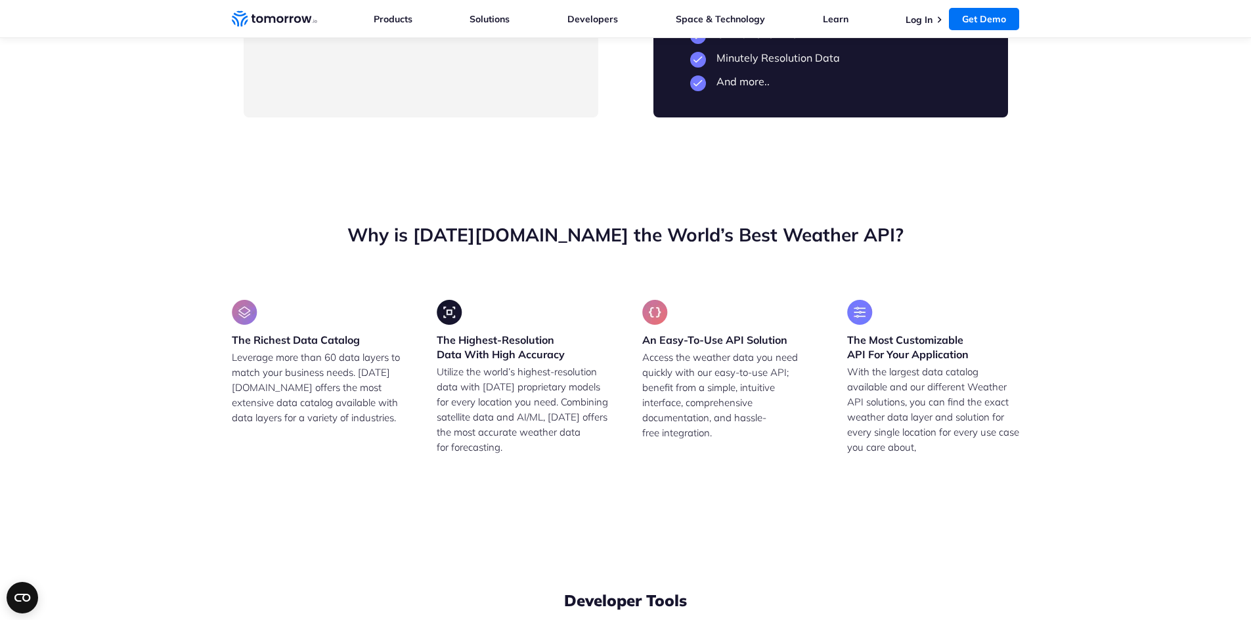
drag, startPoint x: 293, startPoint y: 284, endPoint x: 416, endPoint y: 284, distance: 122.8
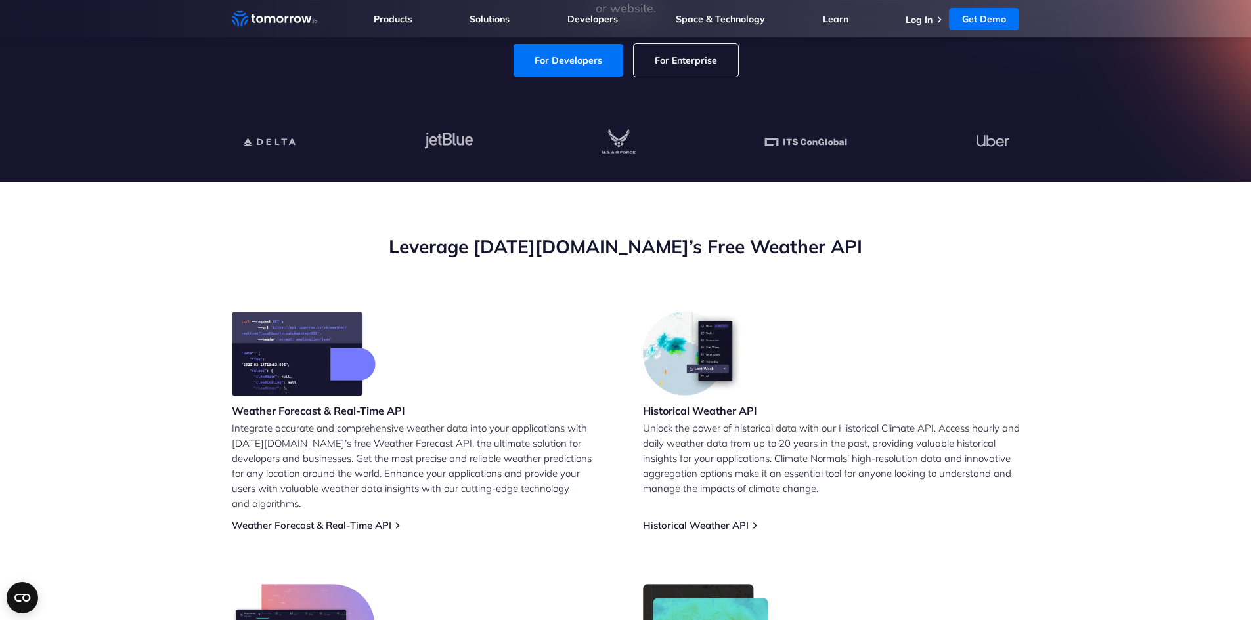
scroll to position [131, 0]
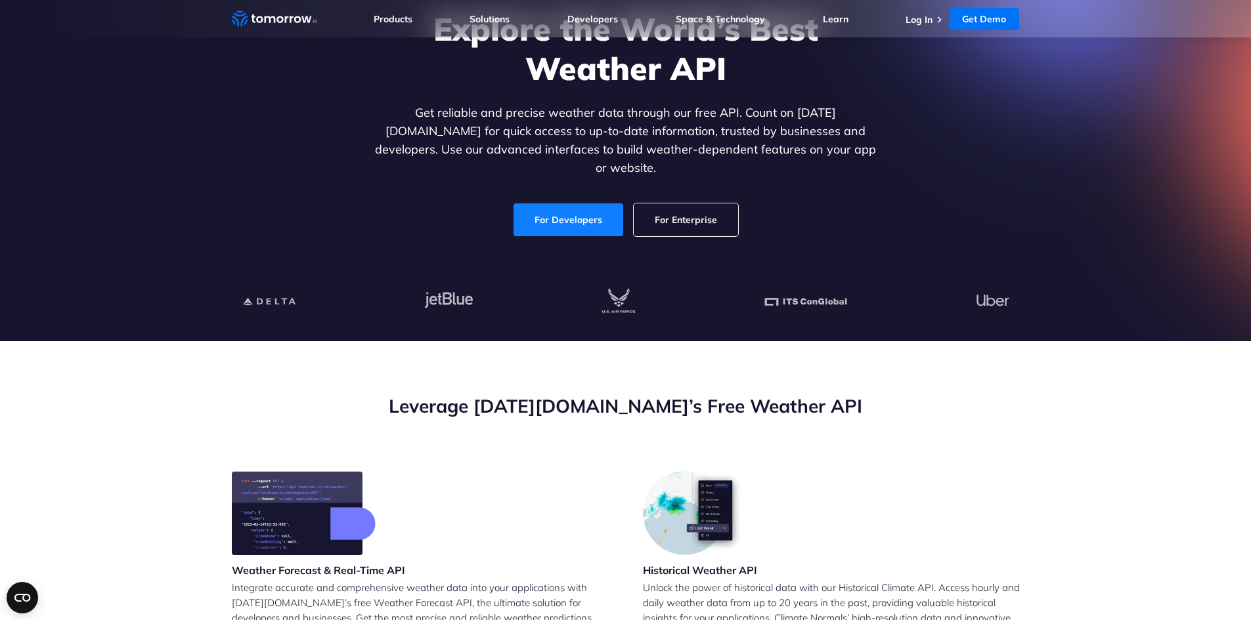
click at [546, 215] on link "For Developers" at bounding box center [568, 220] width 110 height 33
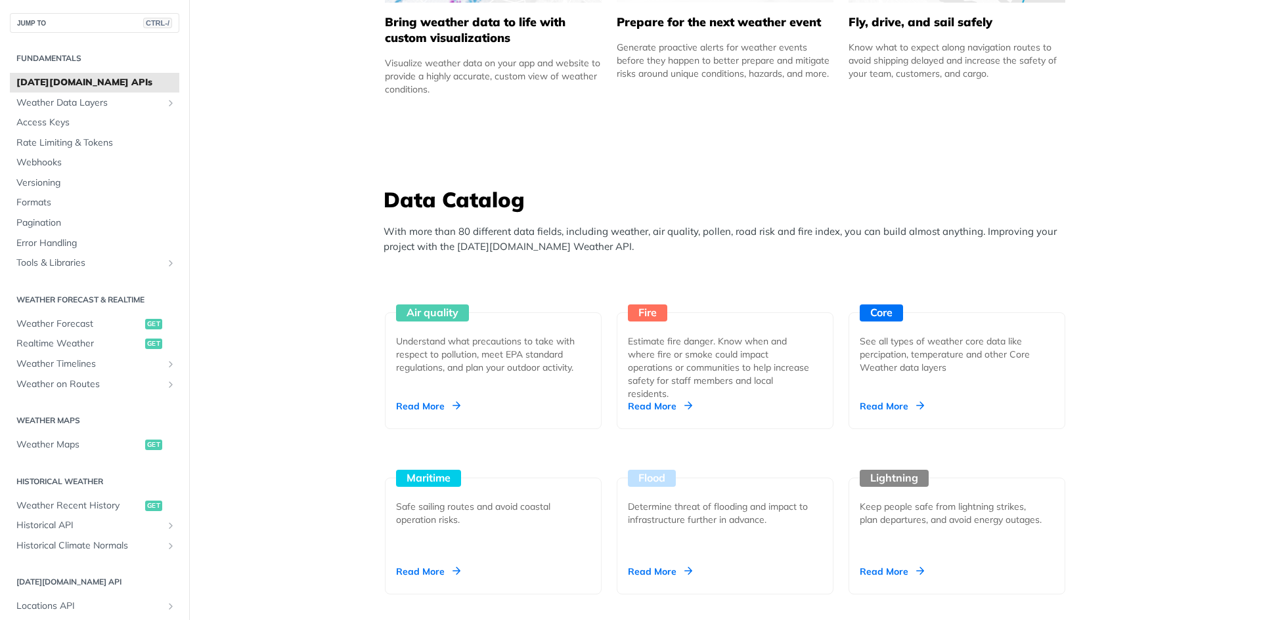
scroll to position [465, 0]
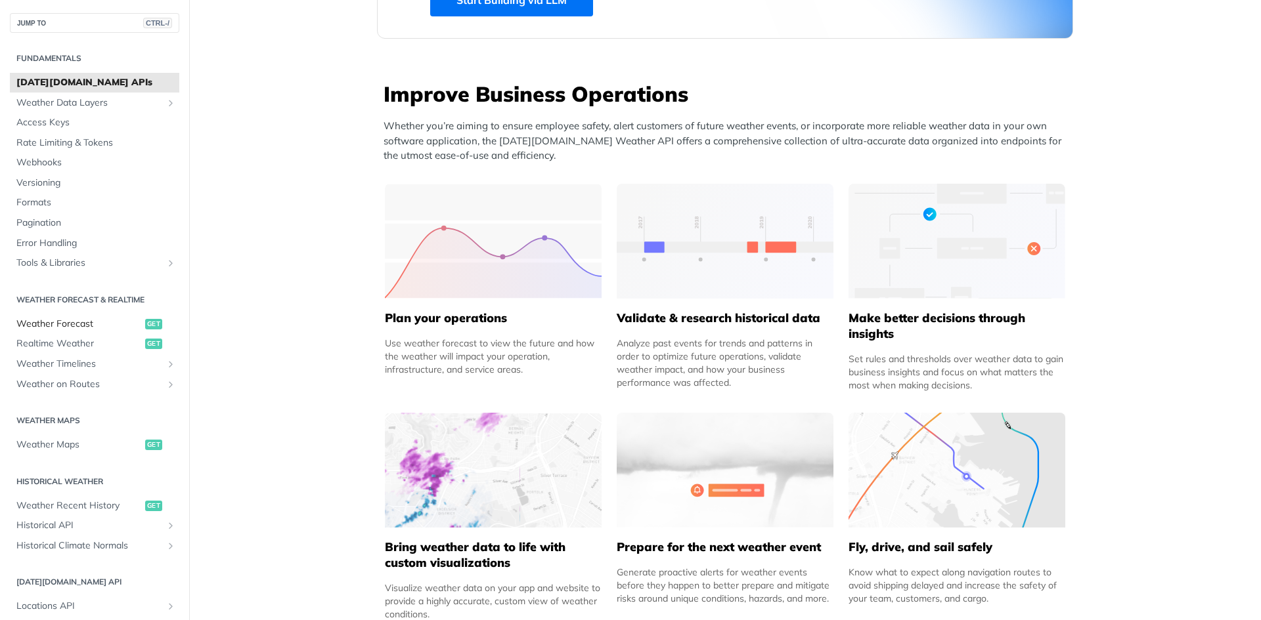
click at [63, 324] on span "Weather Forecast" at bounding box center [78, 324] width 125 height 13
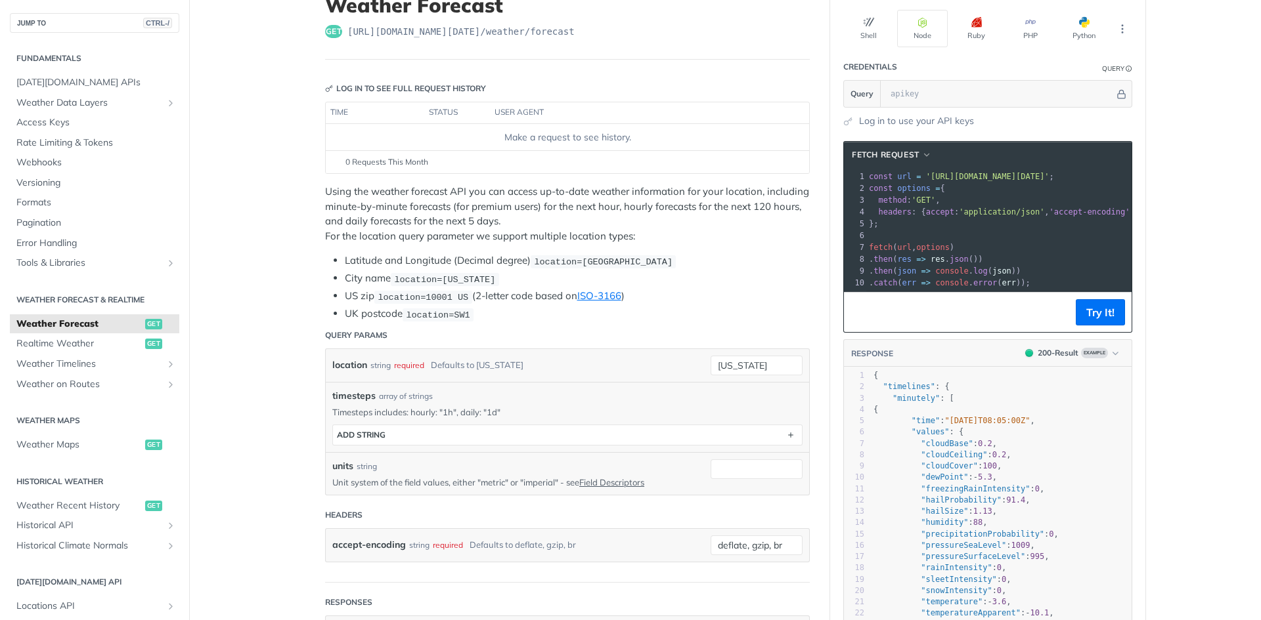
scroll to position [119, 0]
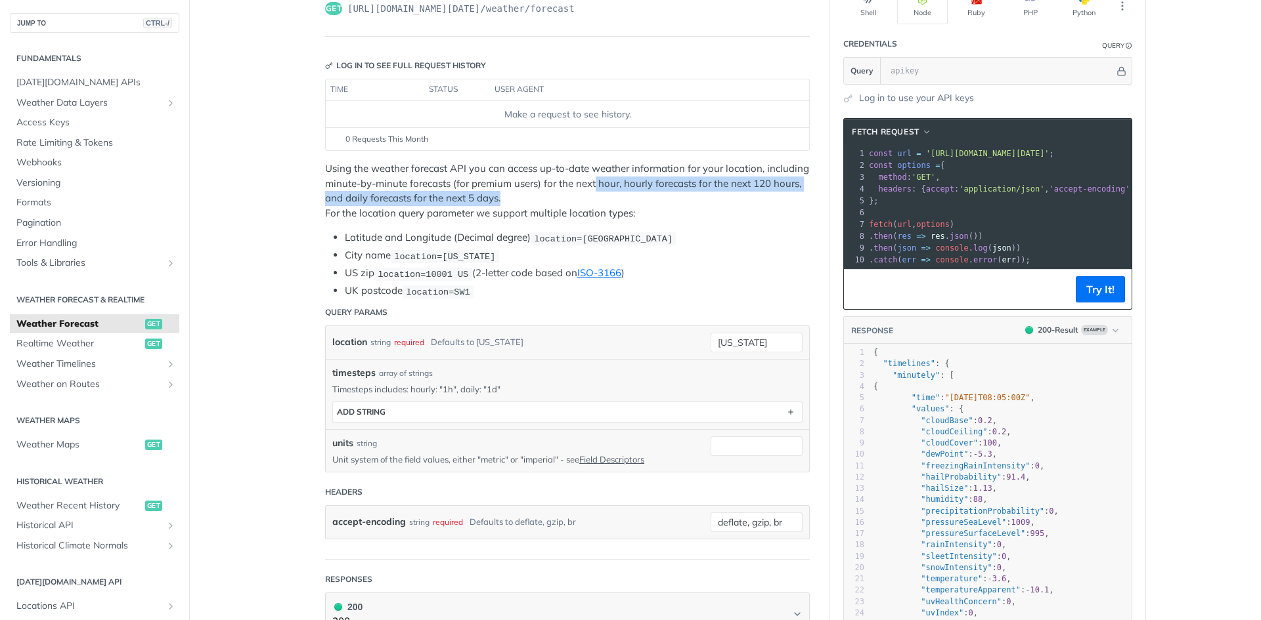
drag, startPoint x: 591, startPoint y: 182, endPoint x: 596, endPoint y: 195, distance: 14.1
click at [596, 195] on p "Using the weather forecast API you can access up-to-date weather information fo…" at bounding box center [567, 191] width 485 height 59
click at [546, 198] on p "Using the weather forecast API you can access up-to-date weather information fo…" at bounding box center [567, 191] width 485 height 59
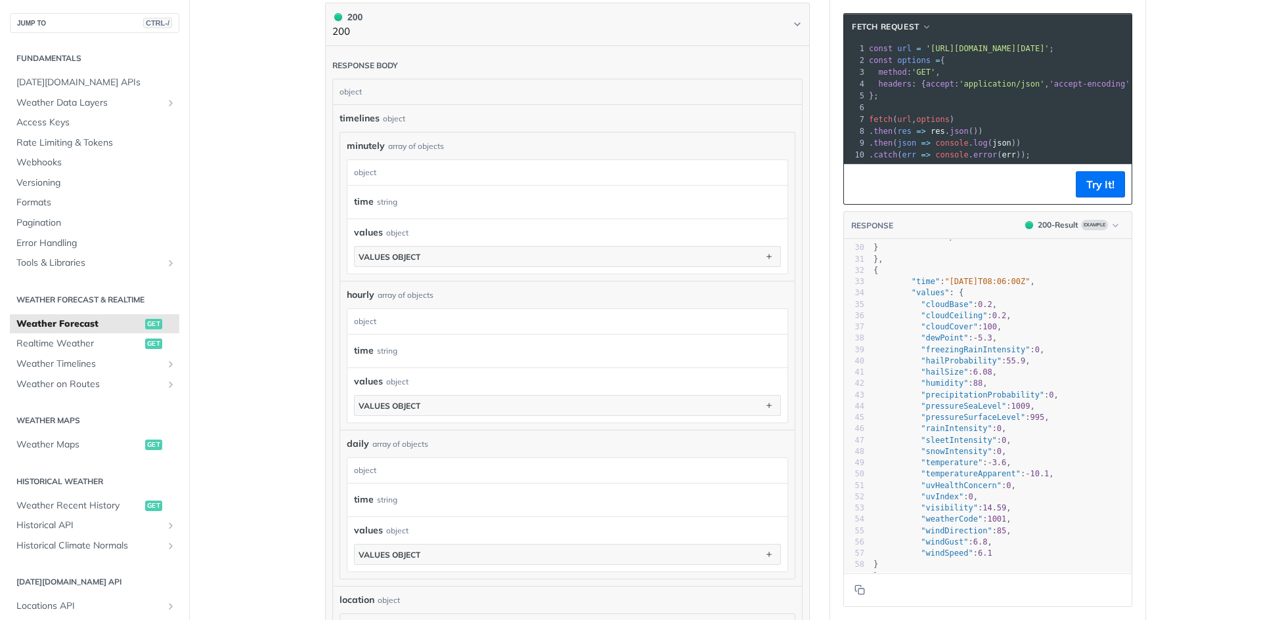
scroll to position [710, 0]
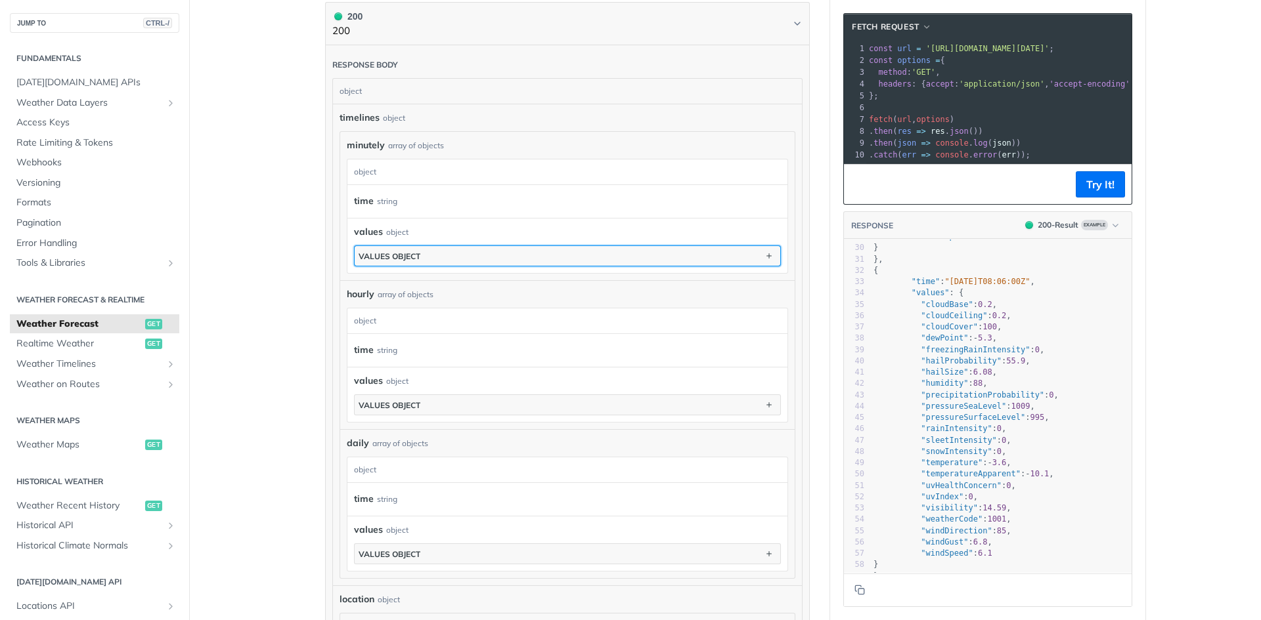
click at [443, 248] on button "values object" at bounding box center [567, 256] width 425 height 20
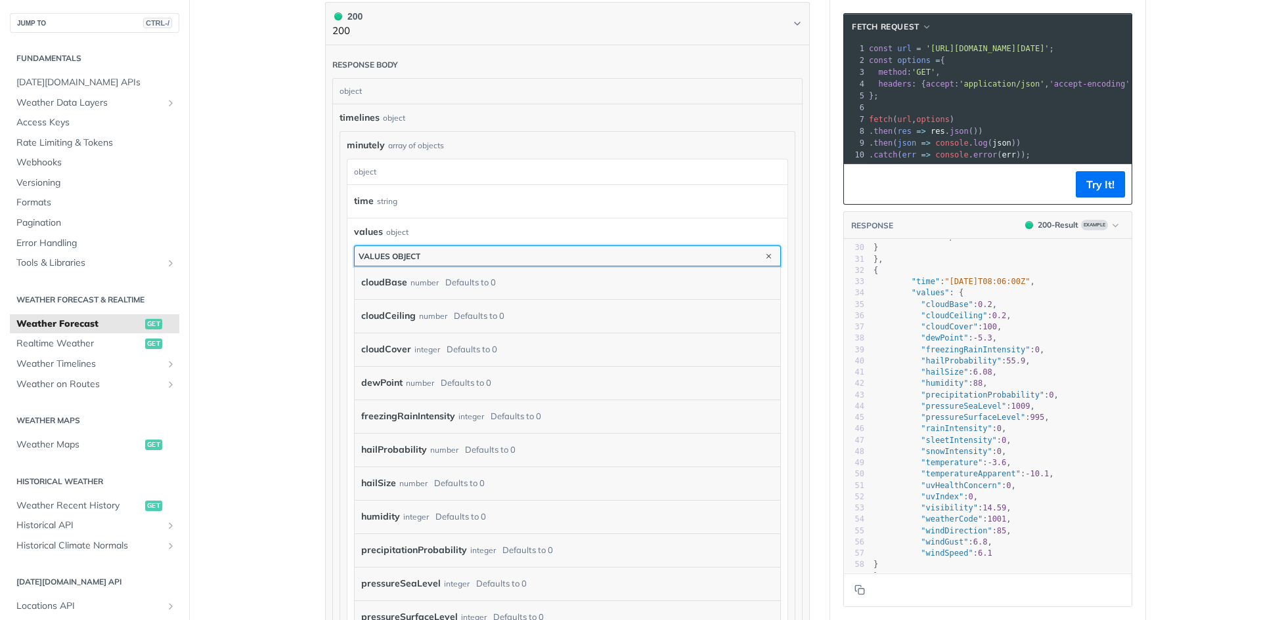
click at [457, 254] on button "values object" at bounding box center [567, 256] width 425 height 20
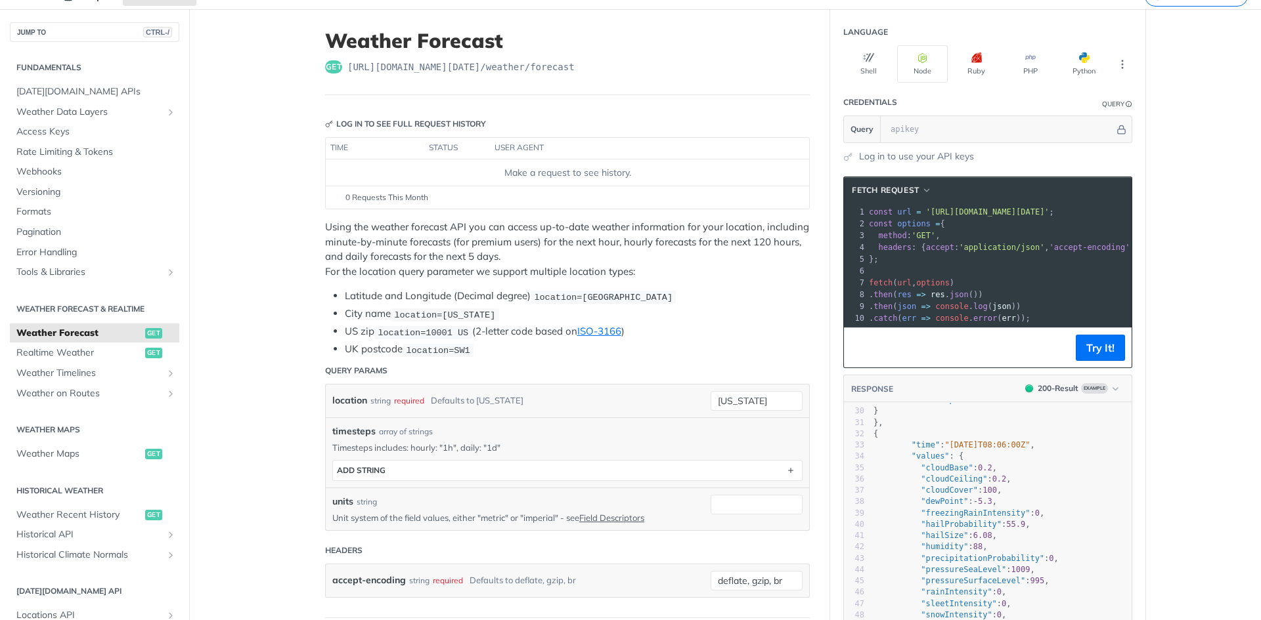
scroll to position [0, 0]
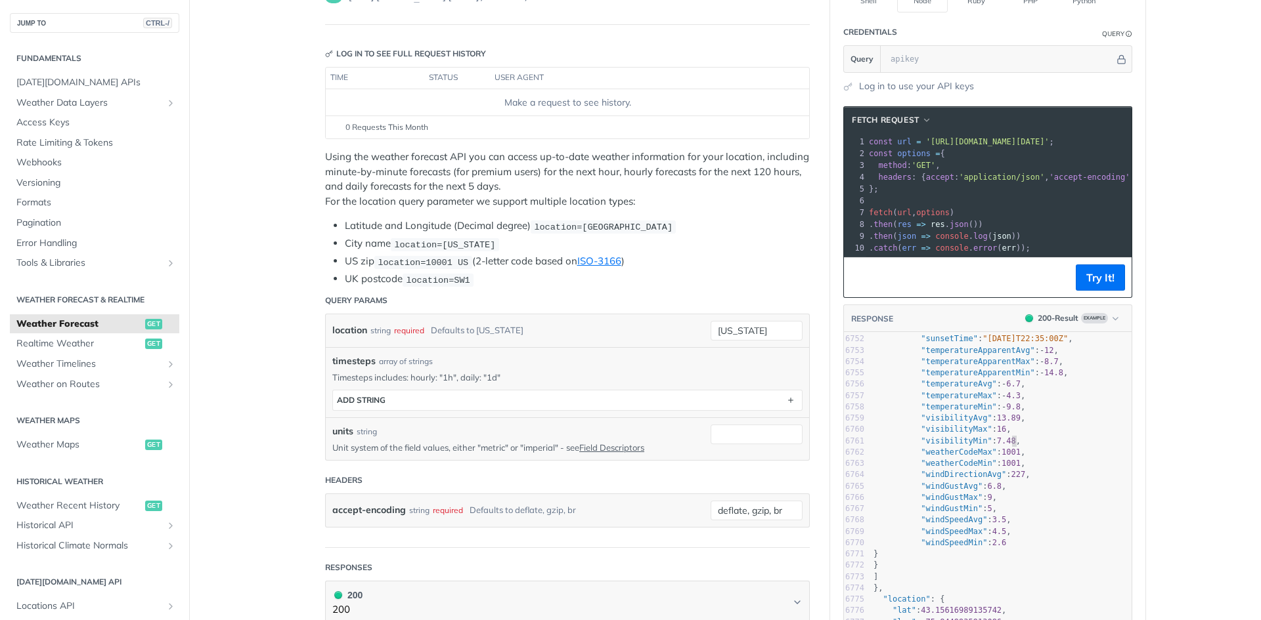
click at [1070, 436] on pre ""visibilityMin" : 7.48 ," at bounding box center [1001, 441] width 261 height 11
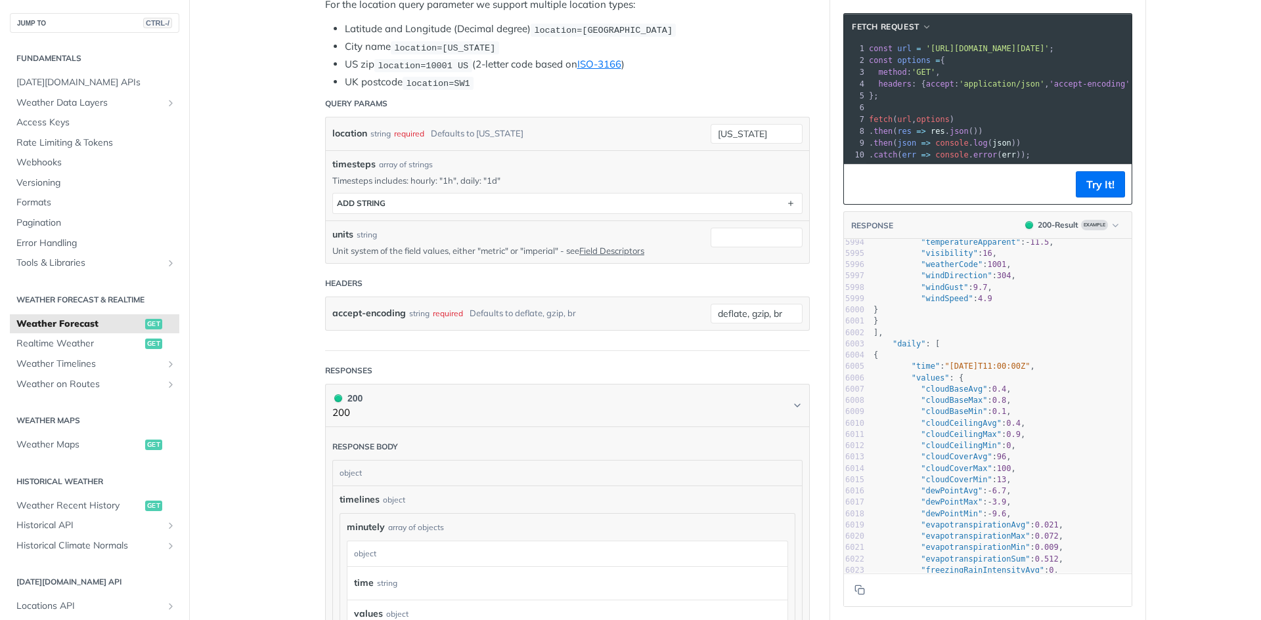
drag, startPoint x: 311, startPoint y: 108, endPoint x: 292, endPoint y: 108, distance: 18.4
click at [292, 108] on main "JUMP TO CTRL-/ Fundamentals Tomorrow.io APIs Weather Data Layers Core Probabili…" at bounding box center [630, 558] width 1261 height 1633
drag, startPoint x: 319, startPoint y: 111, endPoint x: 308, endPoint y: 113, distance: 11.3
click at [308, 113] on article "Weather Forecast get https://api.tomorrow.io/v4 /weather/forecast Log in to see…" at bounding box center [567, 558] width 525 height 1633
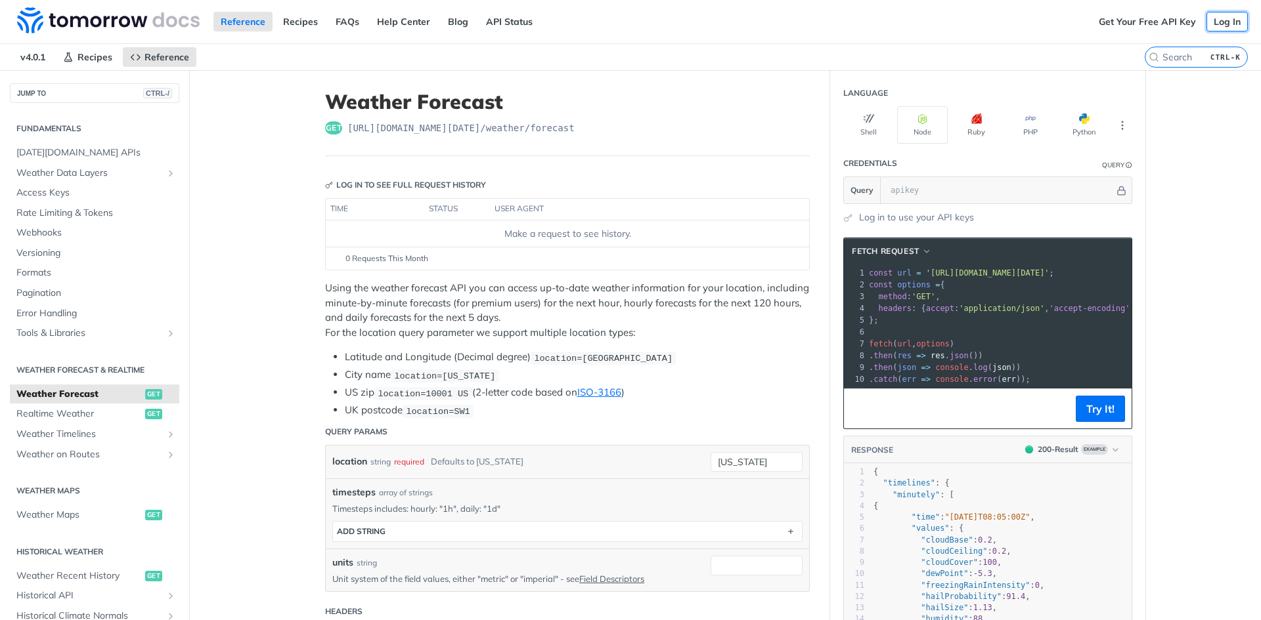
click at [1217, 24] on link "Log In" at bounding box center [1226, 22] width 41 height 20
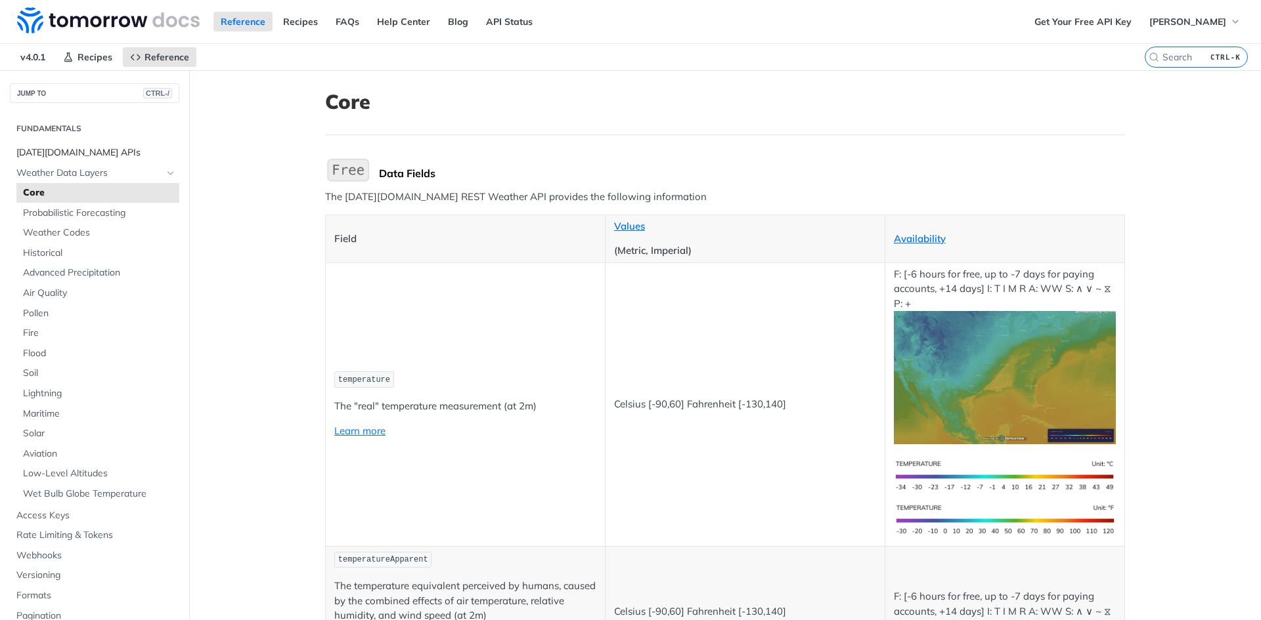
drag, startPoint x: 68, startPoint y: 141, endPoint x: 63, endPoint y: 145, distance: 7.0
click at [68, 141] on section "Fundamentals [DATE][DOMAIN_NAME] APIs Weather Data Layers Core Probabilistic Fo…" at bounding box center [94, 391] width 169 height 551
click at [61, 149] on span "[DATE][DOMAIN_NAME] APIs" at bounding box center [96, 152] width 160 height 13
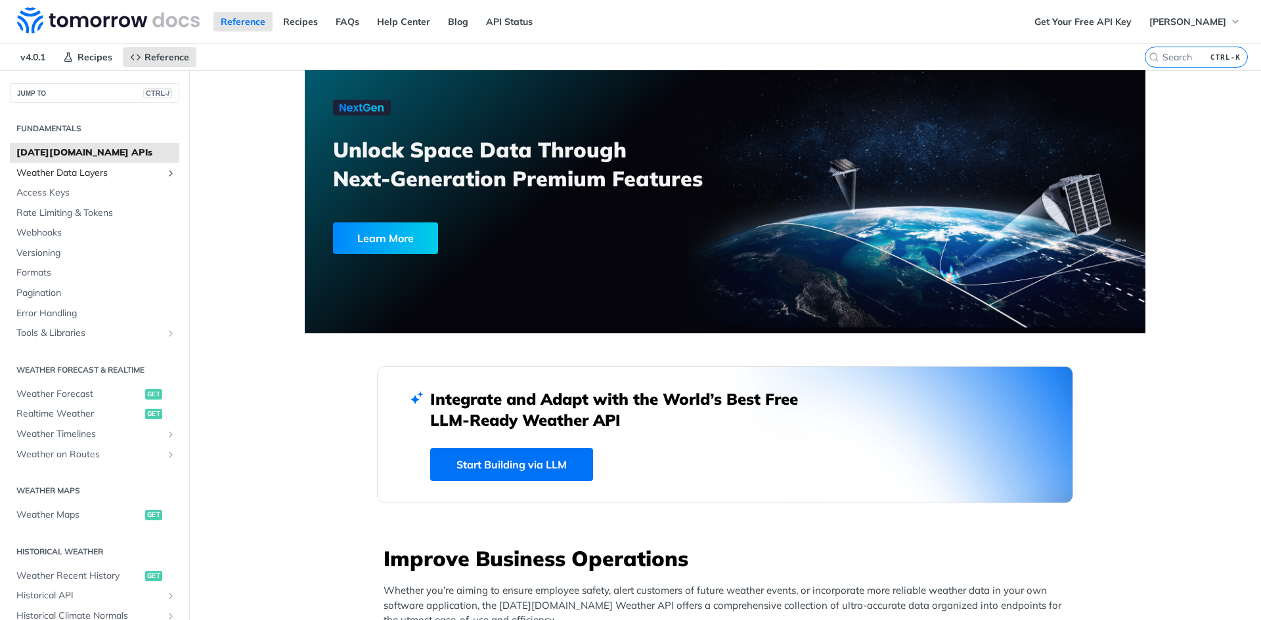
click at [100, 178] on span "Weather Data Layers" at bounding box center [89, 173] width 146 height 13
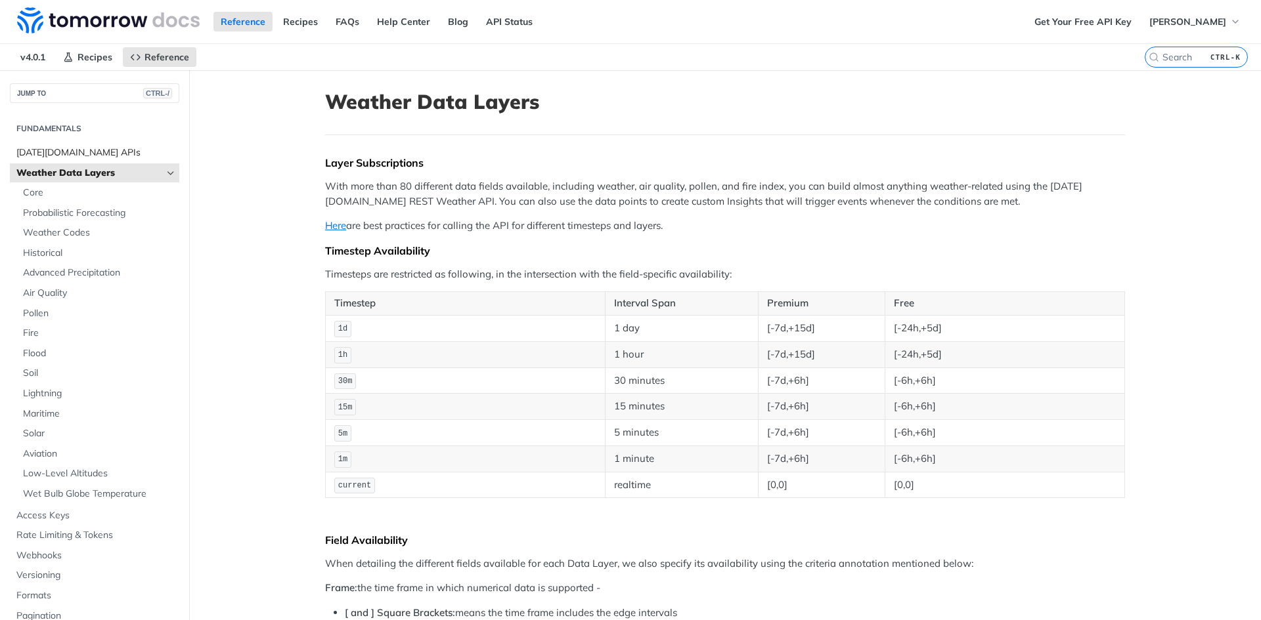
click at [68, 158] on span "[DATE][DOMAIN_NAME] APIs" at bounding box center [96, 152] width 160 height 13
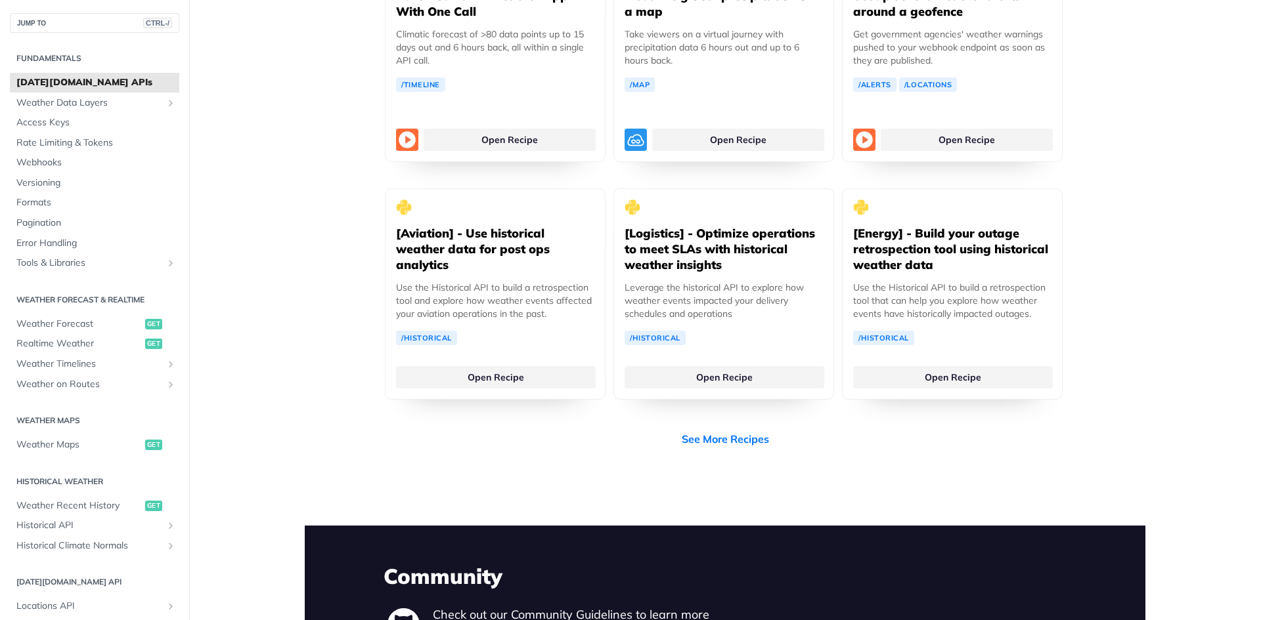
scroll to position [2561, 0]
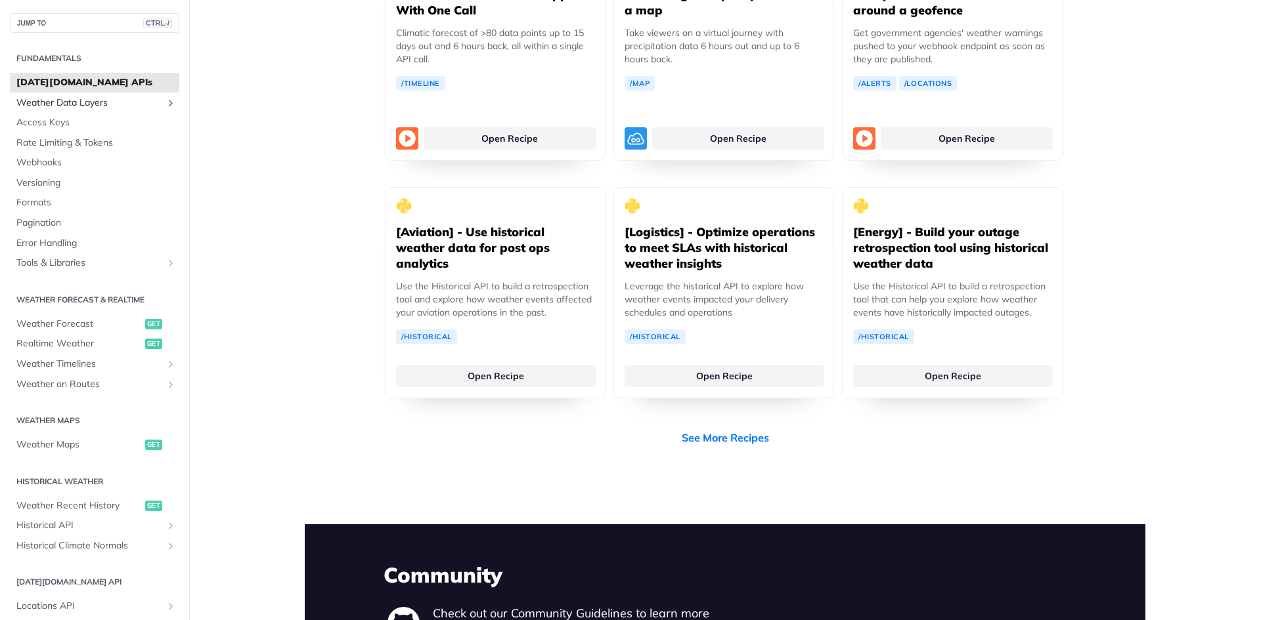
click at [106, 104] on span "Weather Data Layers" at bounding box center [89, 103] width 146 height 13
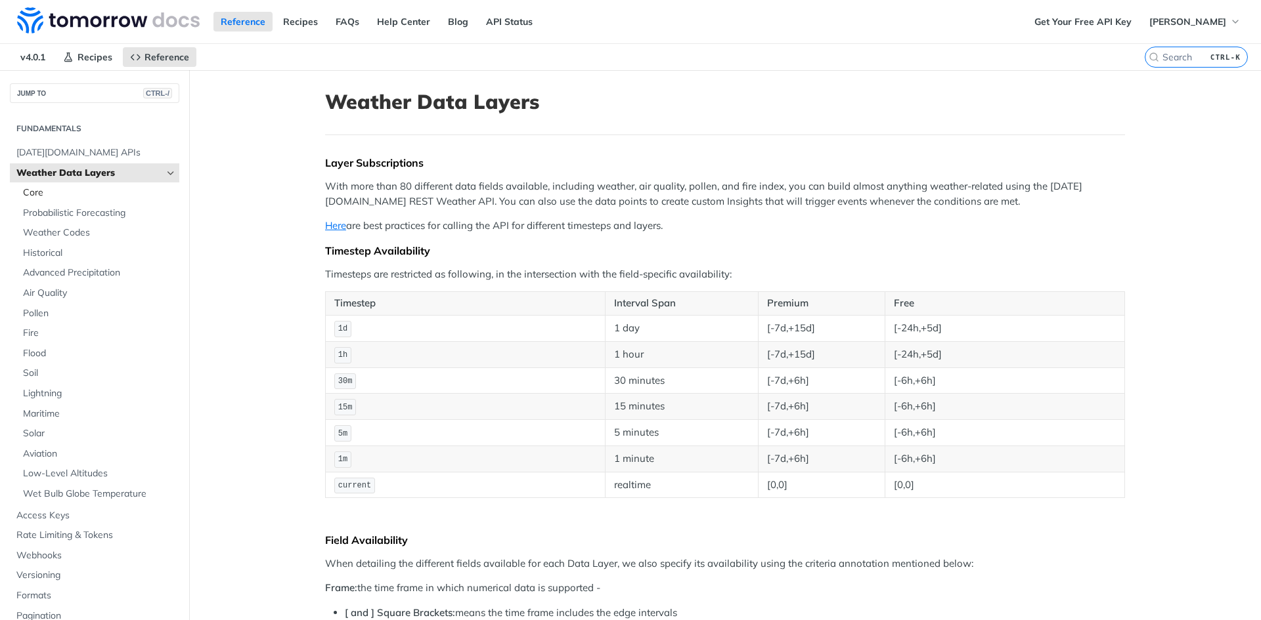
click at [52, 196] on span "Core" at bounding box center [99, 192] width 153 height 13
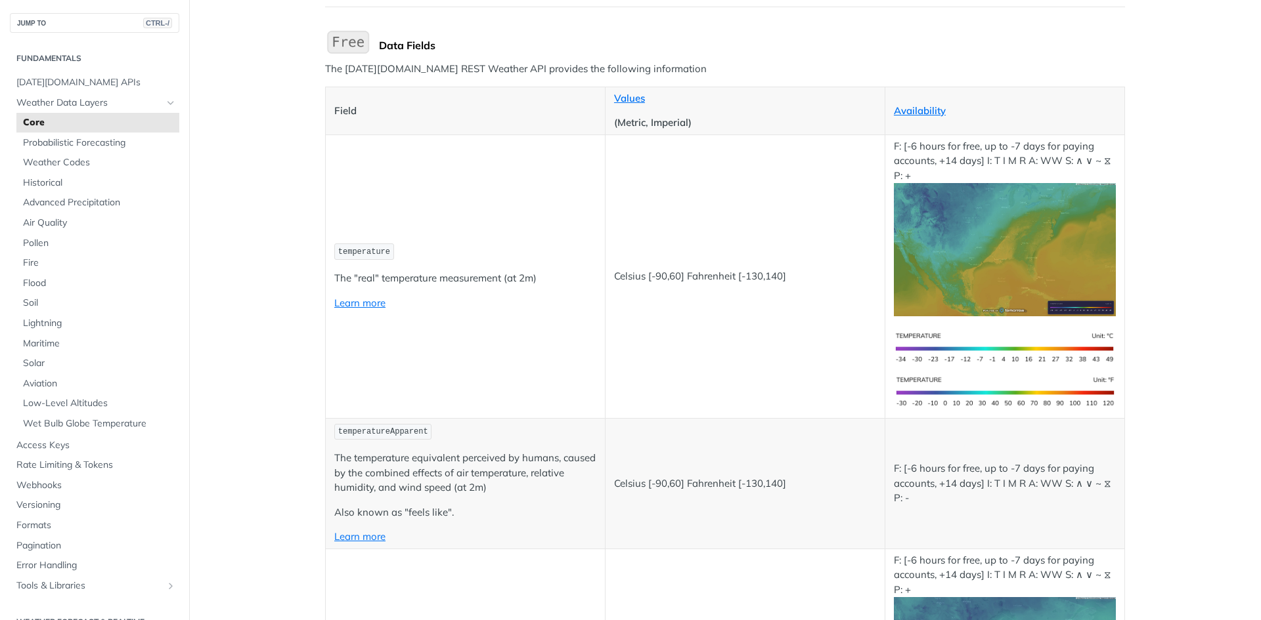
scroll to position [131, 0]
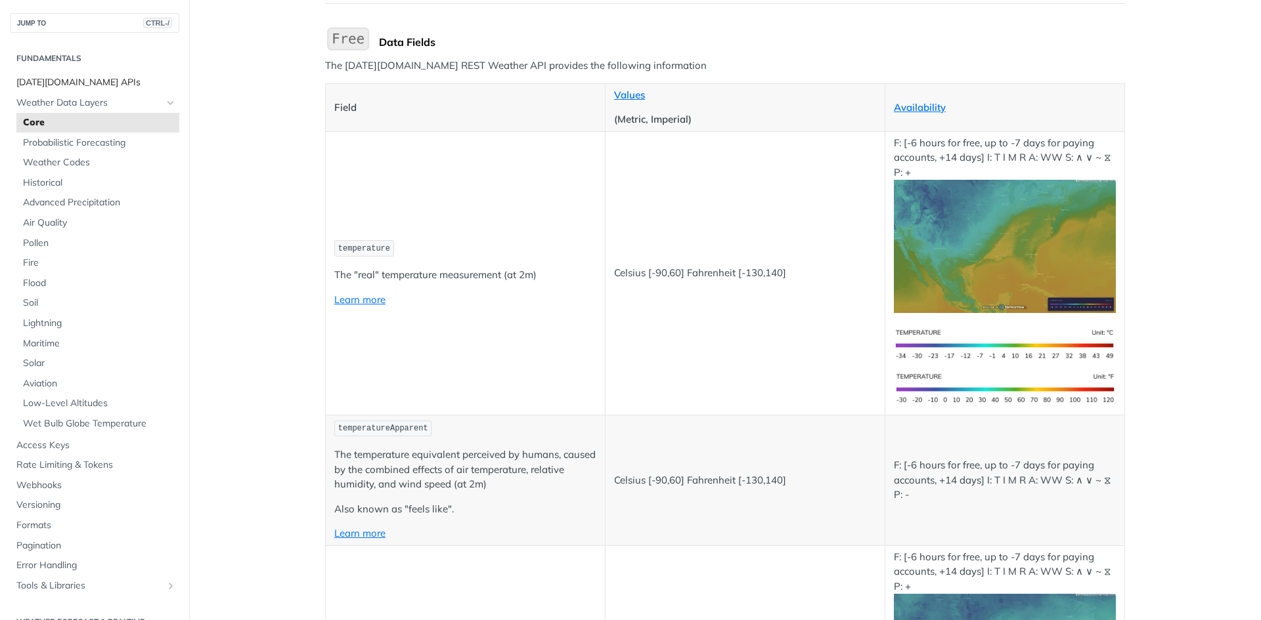
click at [82, 84] on span "[DATE][DOMAIN_NAME] APIs" at bounding box center [96, 82] width 160 height 13
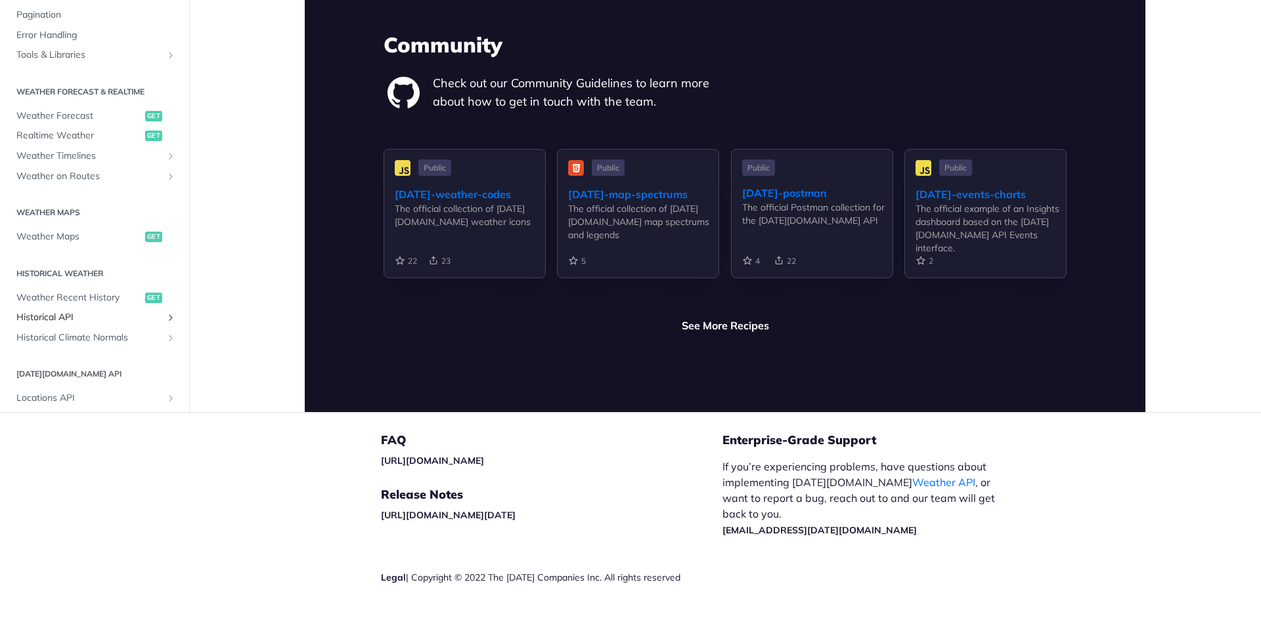
scroll to position [66, 0]
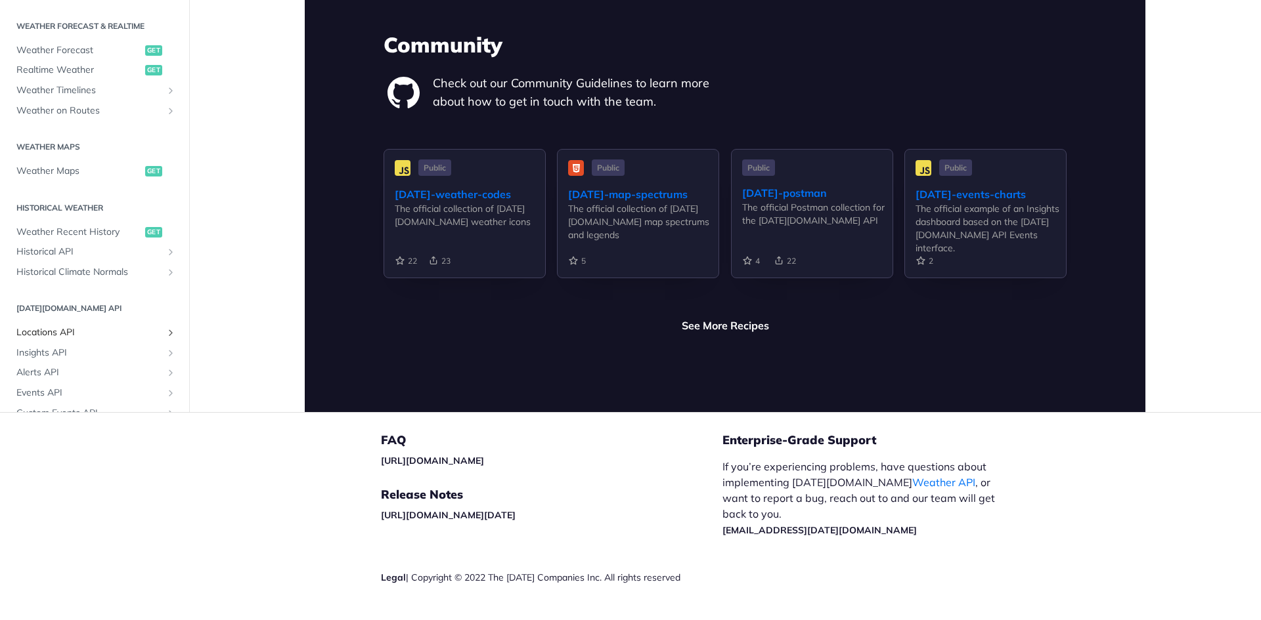
click at [63, 326] on span "Locations API" at bounding box center [89, 332] width 146 height 13
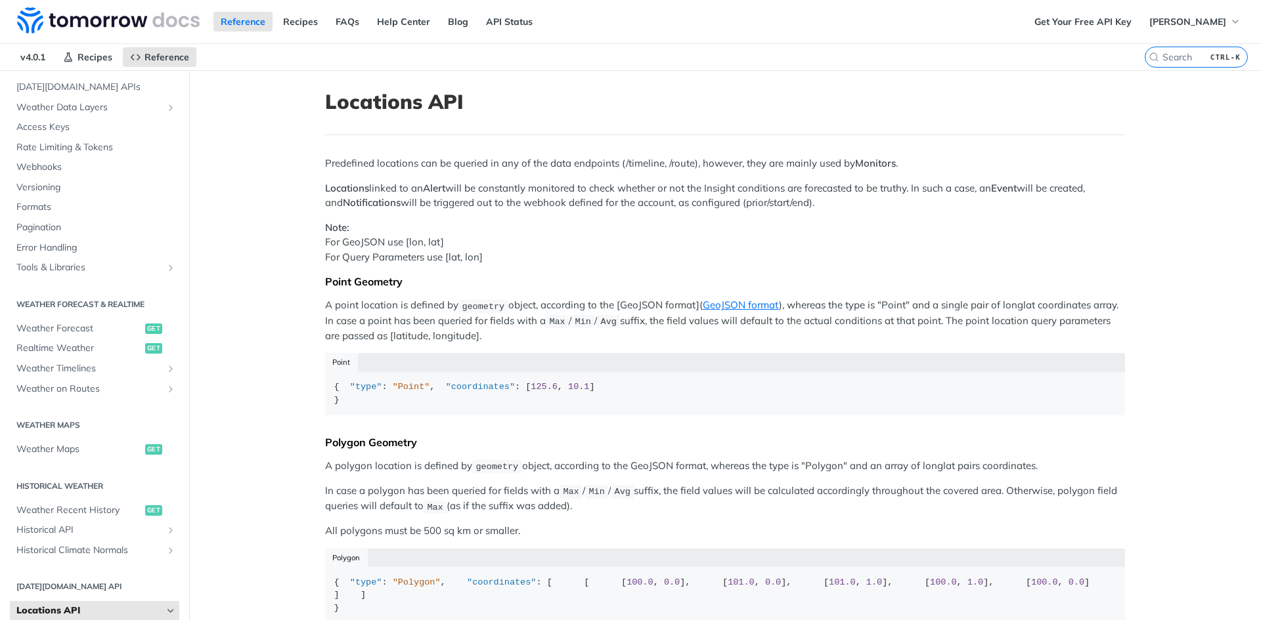
click at [490, 160] on p "Predefined locations can be queried in any of the data endpoints (/timeline, /r…" at bounding box center [725, 163] width 800 height 15
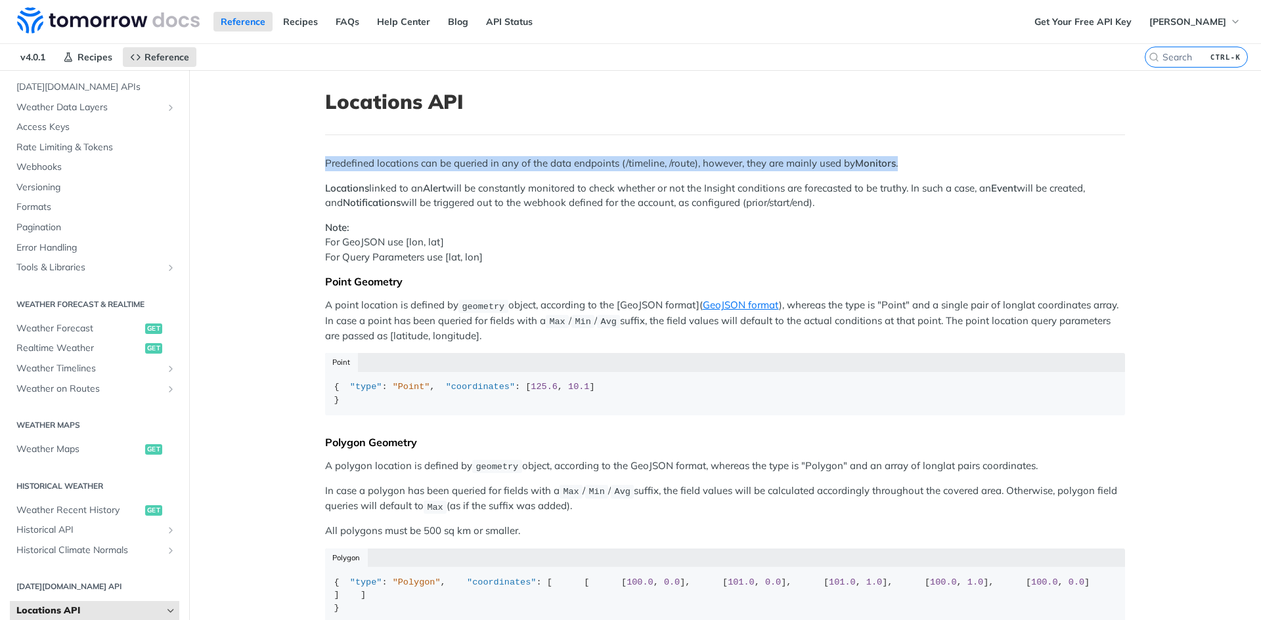
click at [490, 160] on p "Predefined locations can be queried in any of the data endpoints (/timeline, /r…" at bounding box center [725, 163] width 800 height 15
click at [541, 150] on article "Locations API Predefined locations can be queried in any of the data endpoints …" at bounding box center [725, 543] width 840 height 946
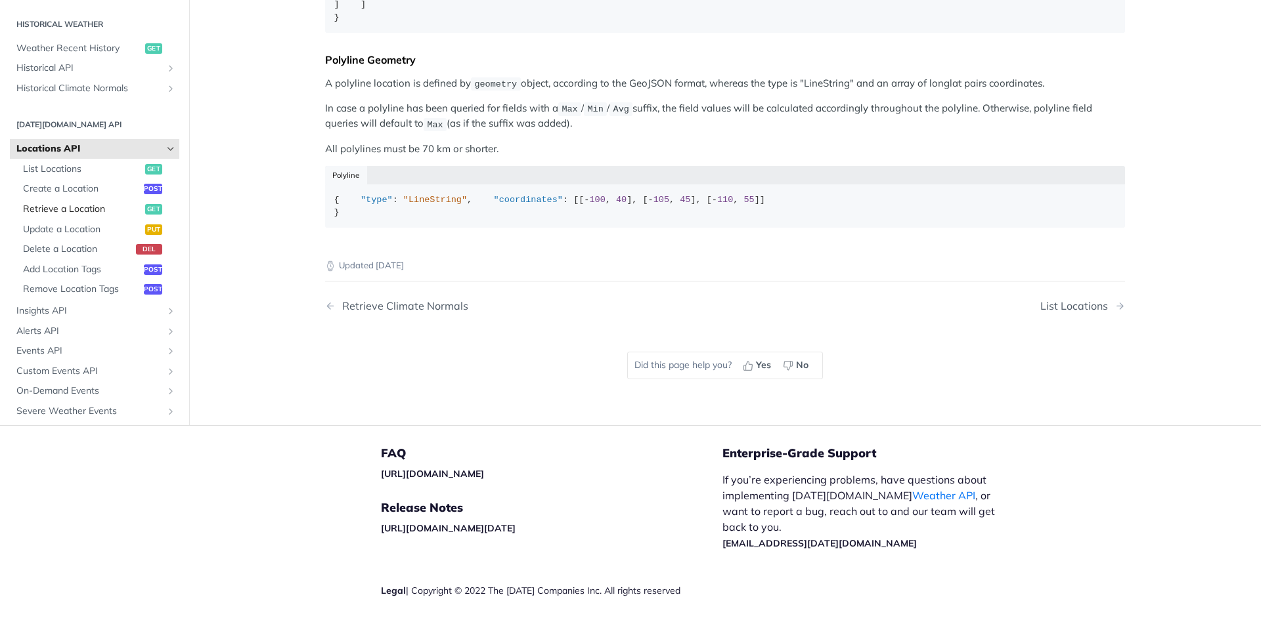
scroll to position [394, 0]
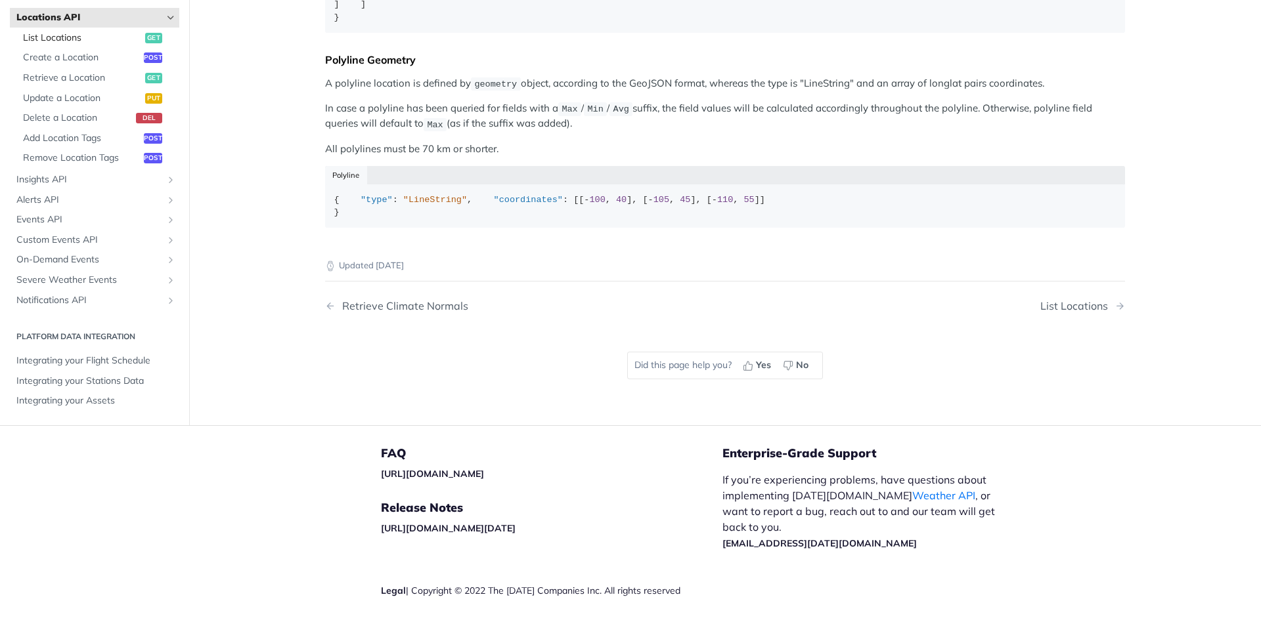
click at [75, 45] on span "List Locations" at bounding box center [82, 38] width 119 height 13
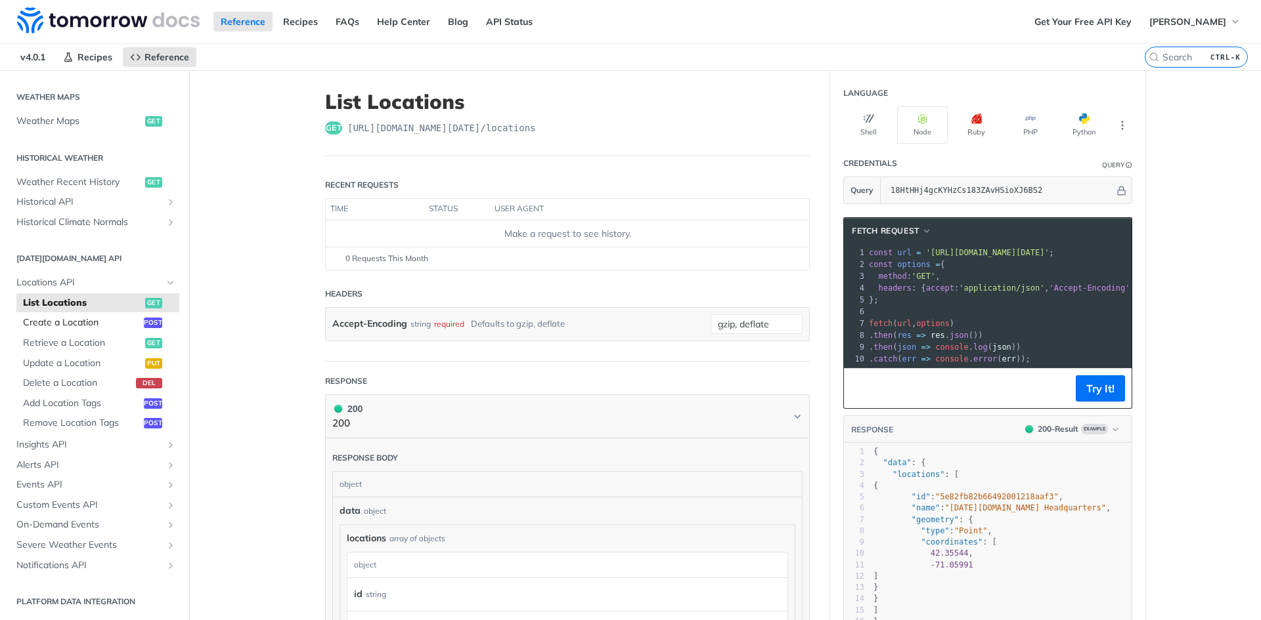
click at [78, 323] on span "Create a Location" at bounding box center [82, 322] width 118 height 13
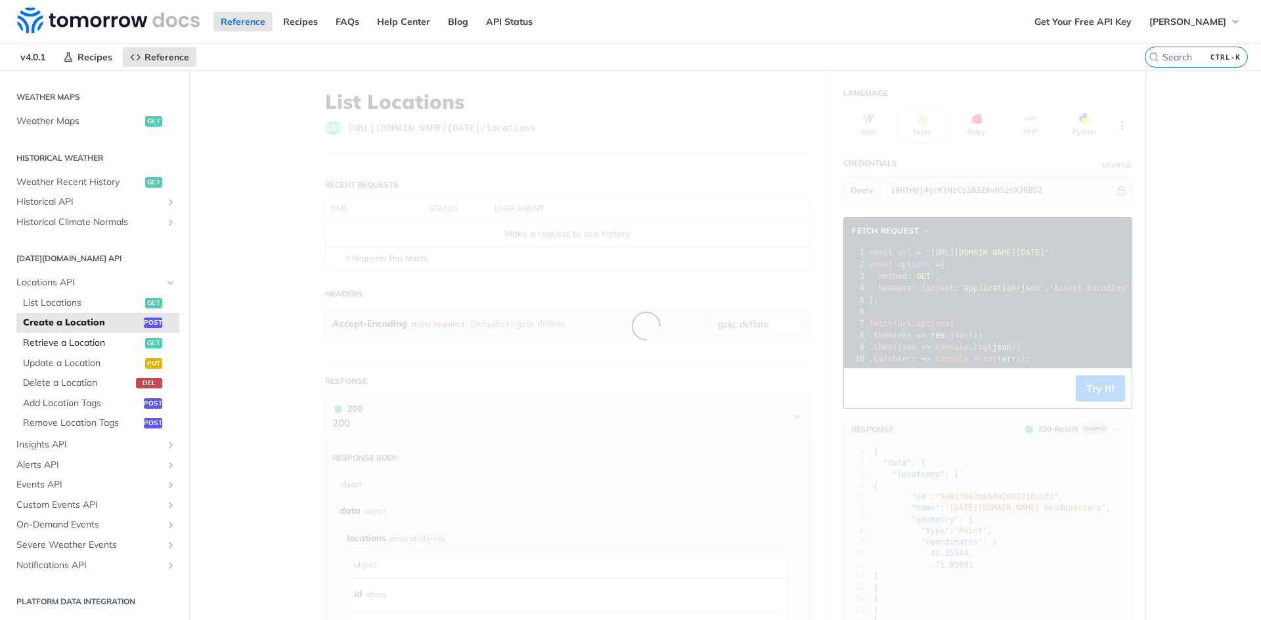
click at [79, 343] on span "Retrieve a Location" at bounding box center [82, 343] width 119 height 13
